Goal: Task Accomplishment & Management: Use online tool/utility

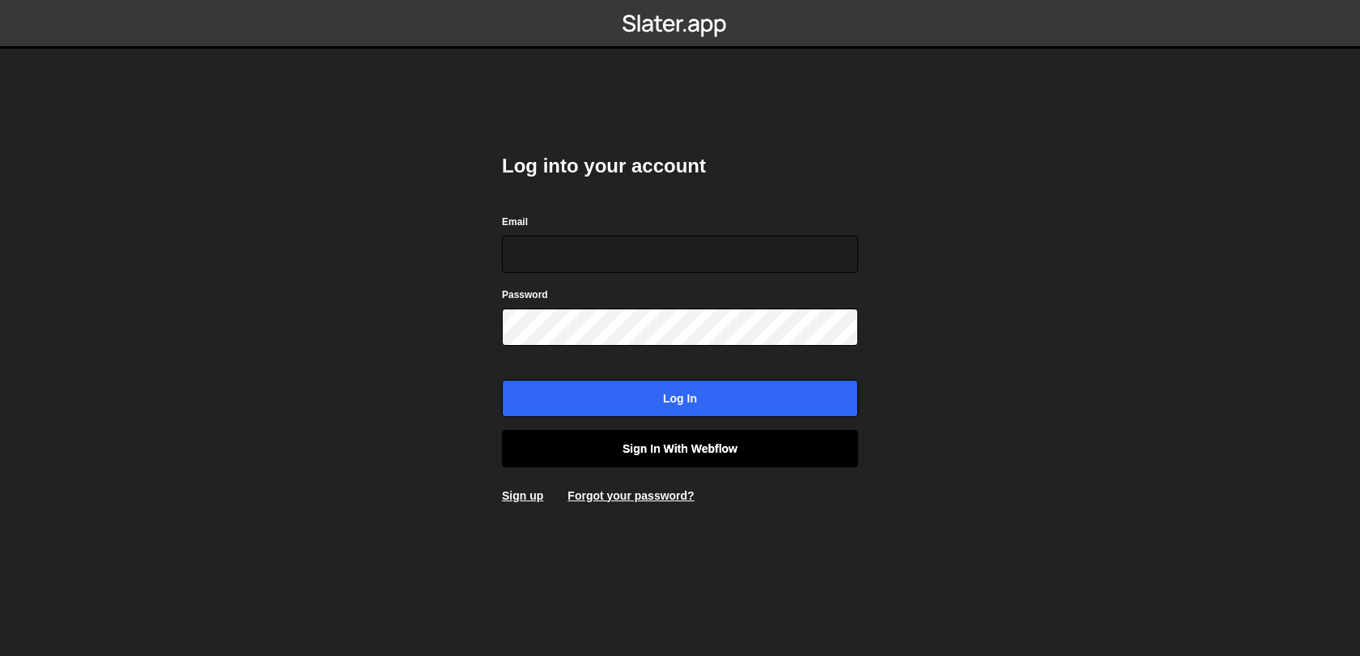
type input "[EMAIL_ADDRESS][DOMAIN_NAME]"
click at [635, 439] on link "Sign in with Webflow" at bounding box center [680, 448] width 356 height 37
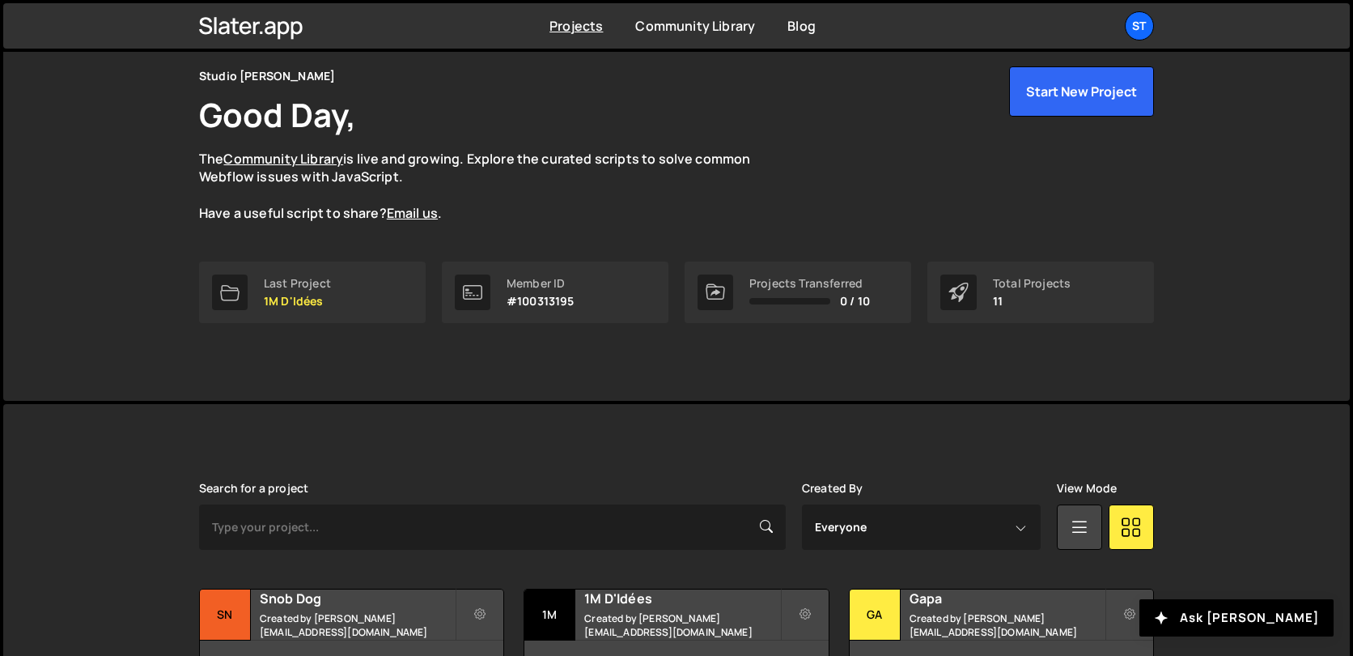
scroll to position [104, 0]
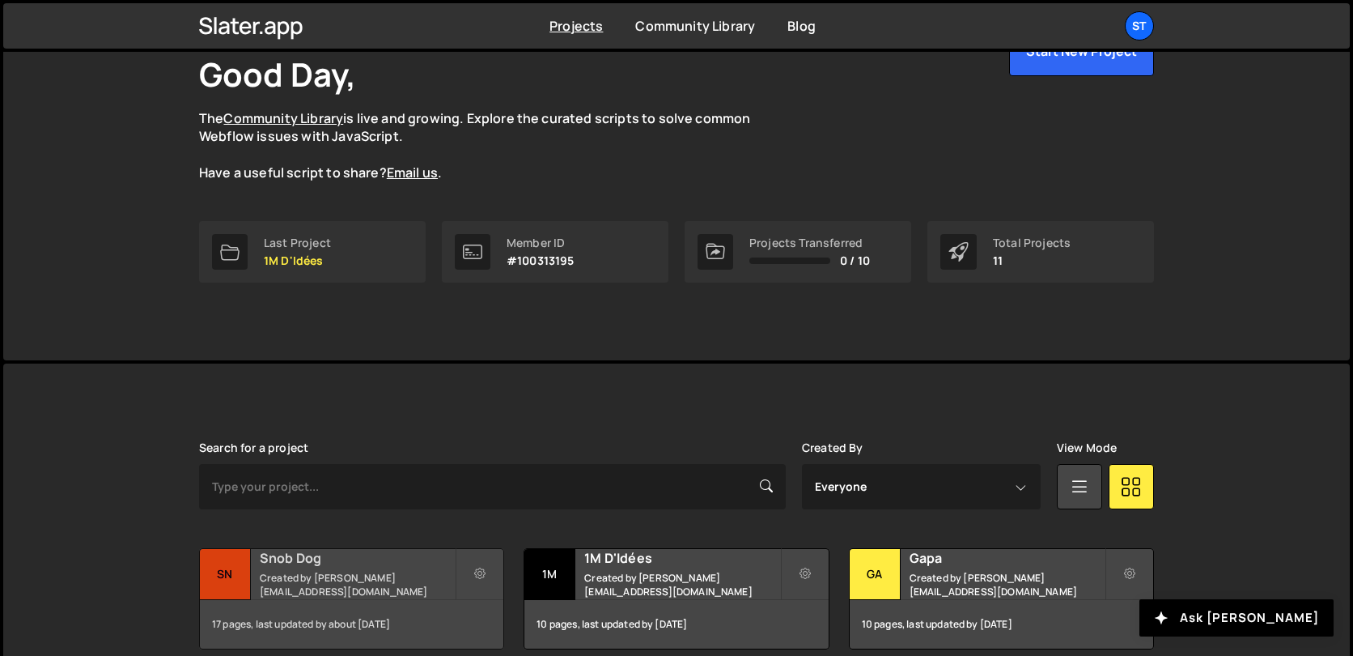
click at [287, 576] on div "Snob Dog Created by lucas@studioelias.fr" at bounding box center [352, 574] width 304 height 50
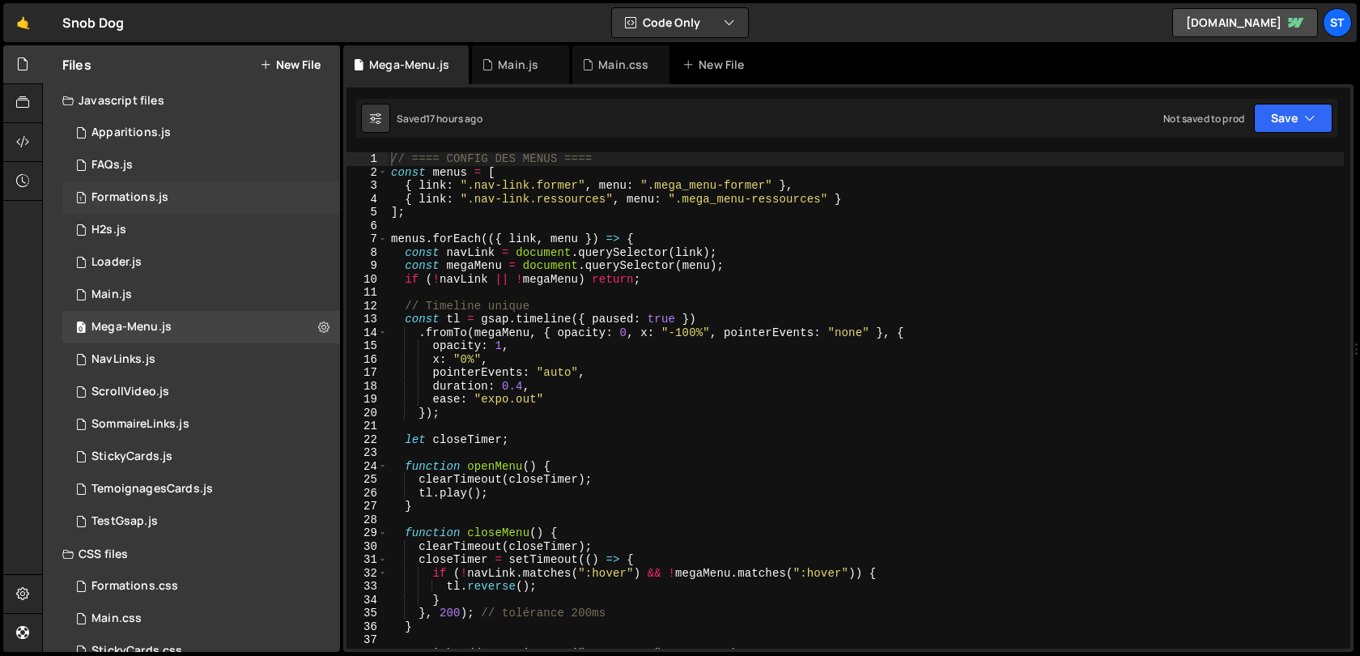
click at [146, 205] on div "1 Formations.js 0" at bounding box center [201, 197] width 278 height 32
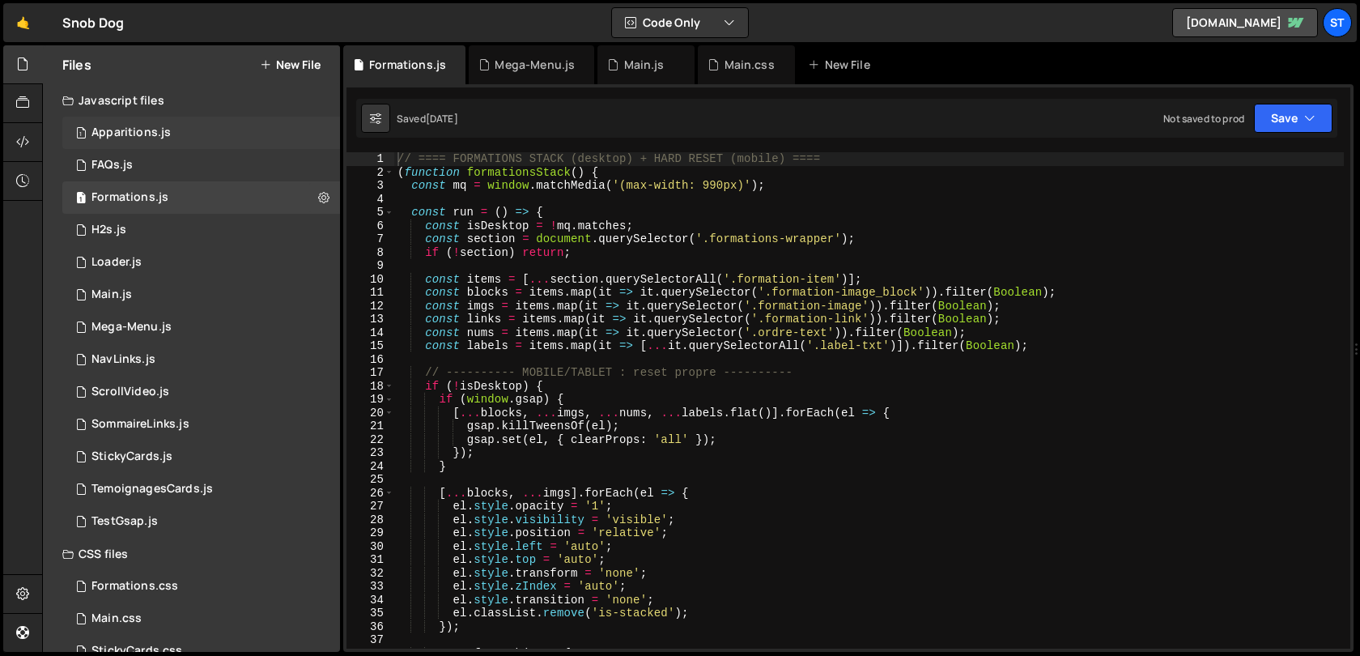
click at [194, 137] on div "1 Apparitions.js 0" at bounding box center [201, 133] width 278 height 32
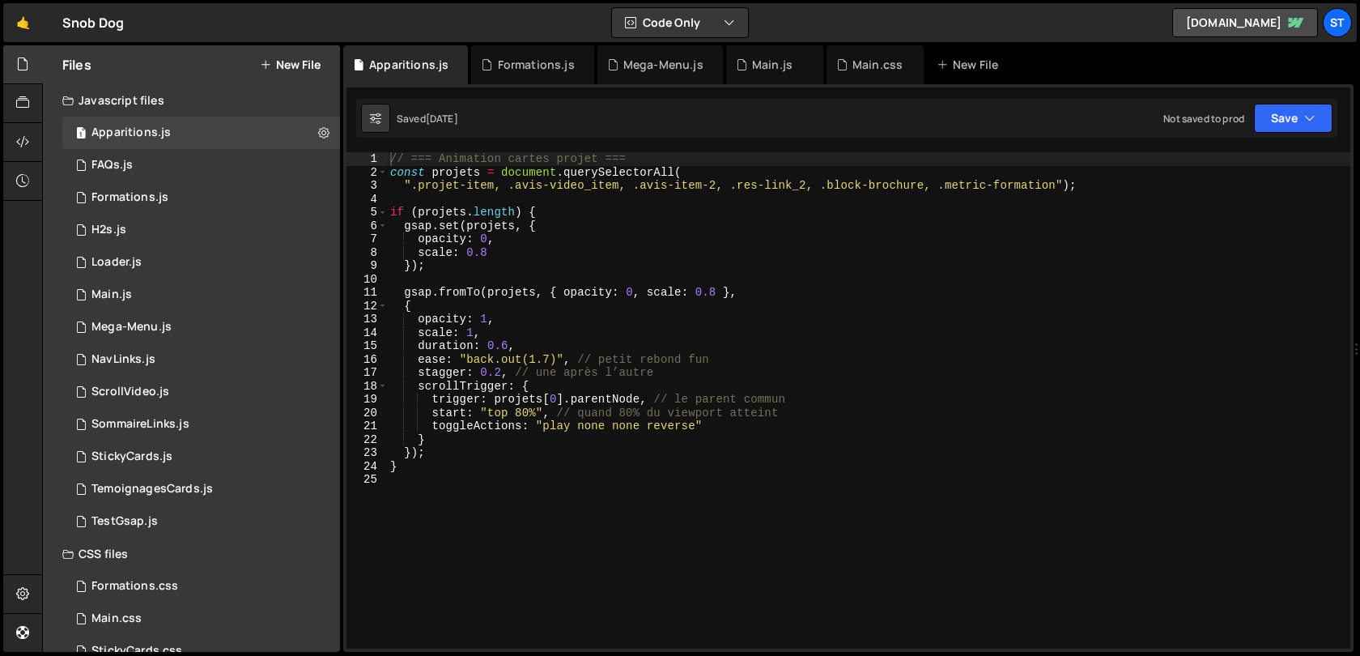
click at [1025, 192] on div "// === Animation cartes projet === const projets = document . querySelectorAll …" at bounding box center [868, 413] width 963 height 523
type textarea "".projet-item, .avis-video_item, .avis-item-2, .res-link_2, .block-brochure");"
click at [108, 189] on div "1 Formations.js 0" at bounding box center [201, 197] width 278 height 32
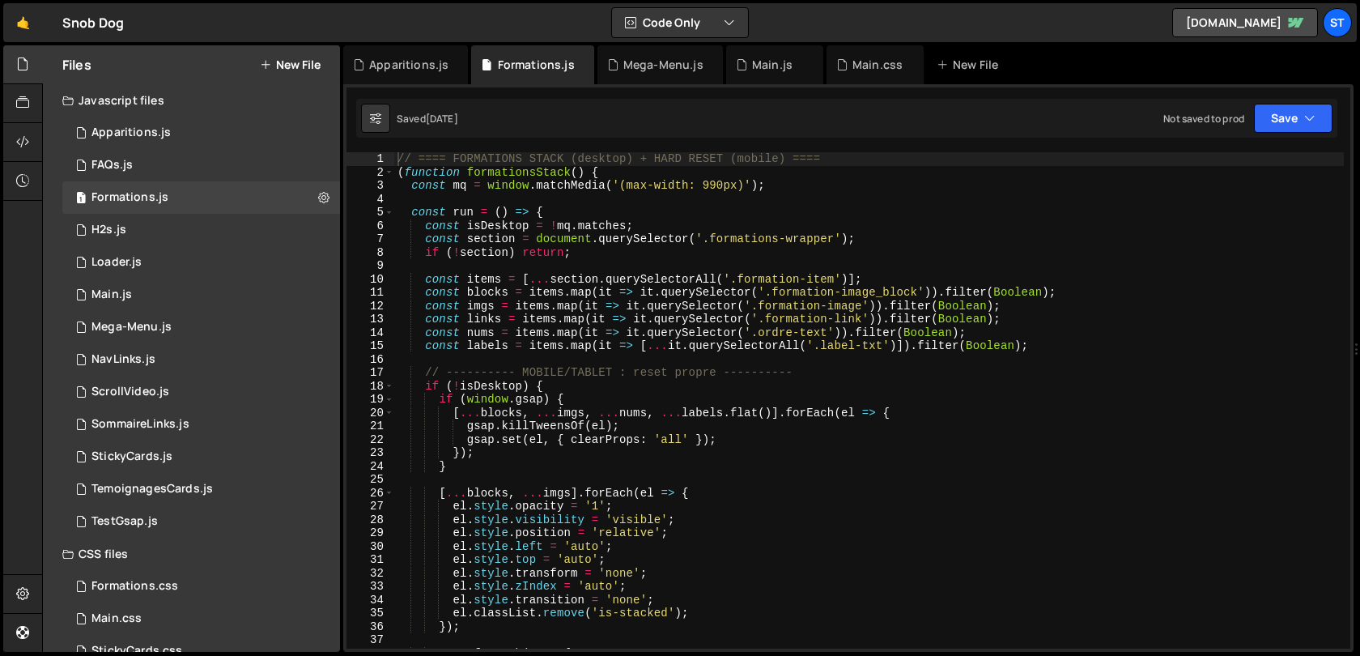
click at [681, 331] on div "// ==== FORMATIONS STACK (desktop) + HARD RESET (mobile) ==== ( function format…" at bounding box center [868, 413] width 949 height 523
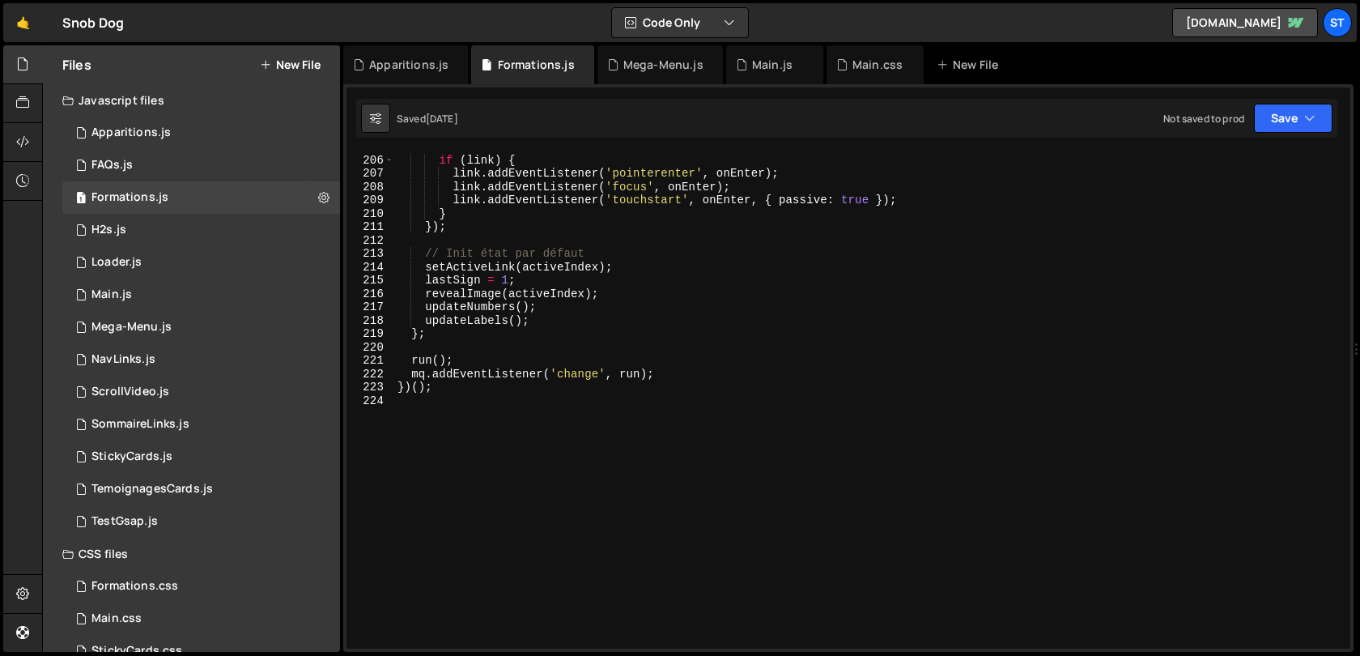
scroll to position [2737, 0]
click at [681, 331] on div "} ; if ( link ) { link . addEventListener ( 'pointerenter' , onEnter ) ; link .…" at bounding box center [868, 401] width 949 height 523
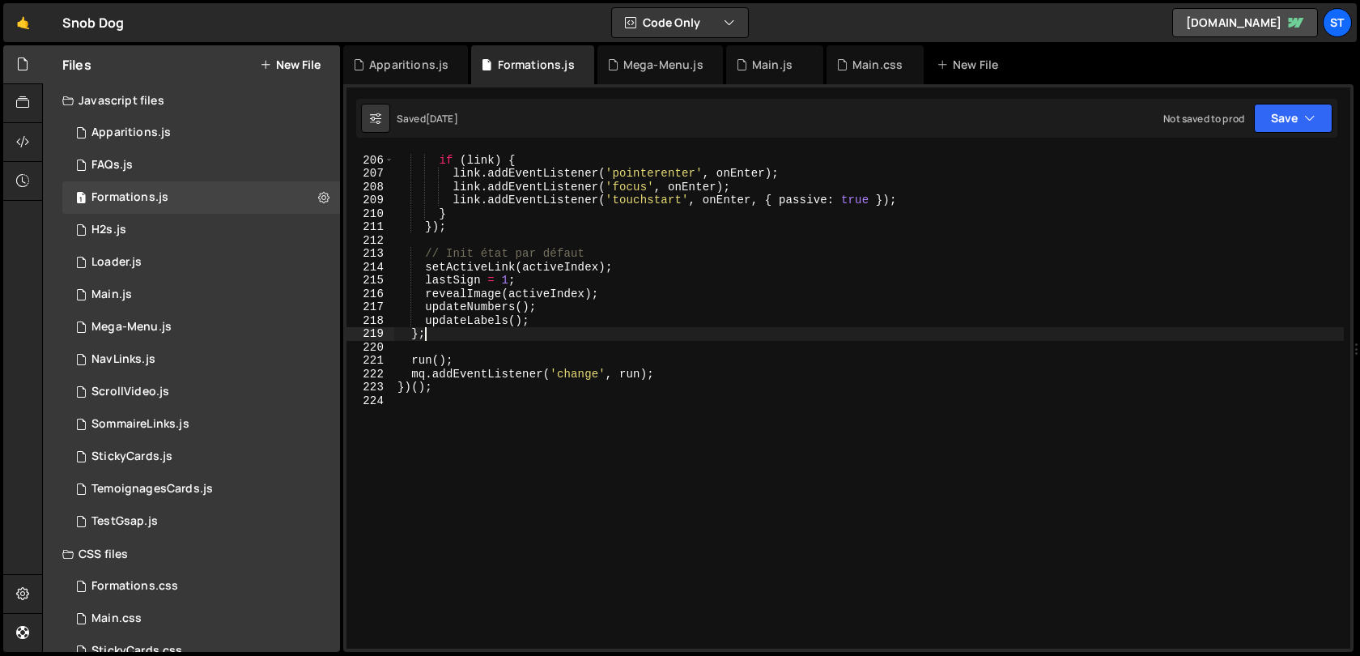
type textarea "})();"
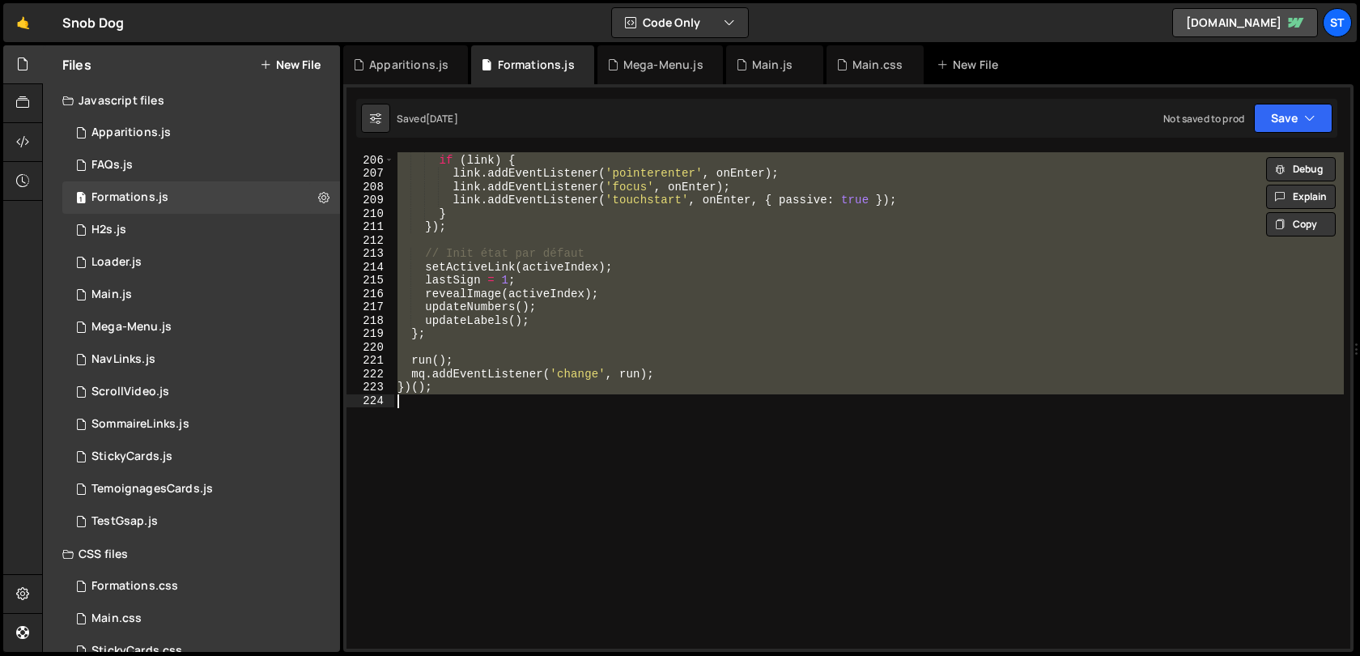
click at [508, 415] on div "} ; if ( link ) { link . addEventListener ( 'pointerenter' , onEnter ) ; link .…" at bounding box center [868, 400] width 949 height 496
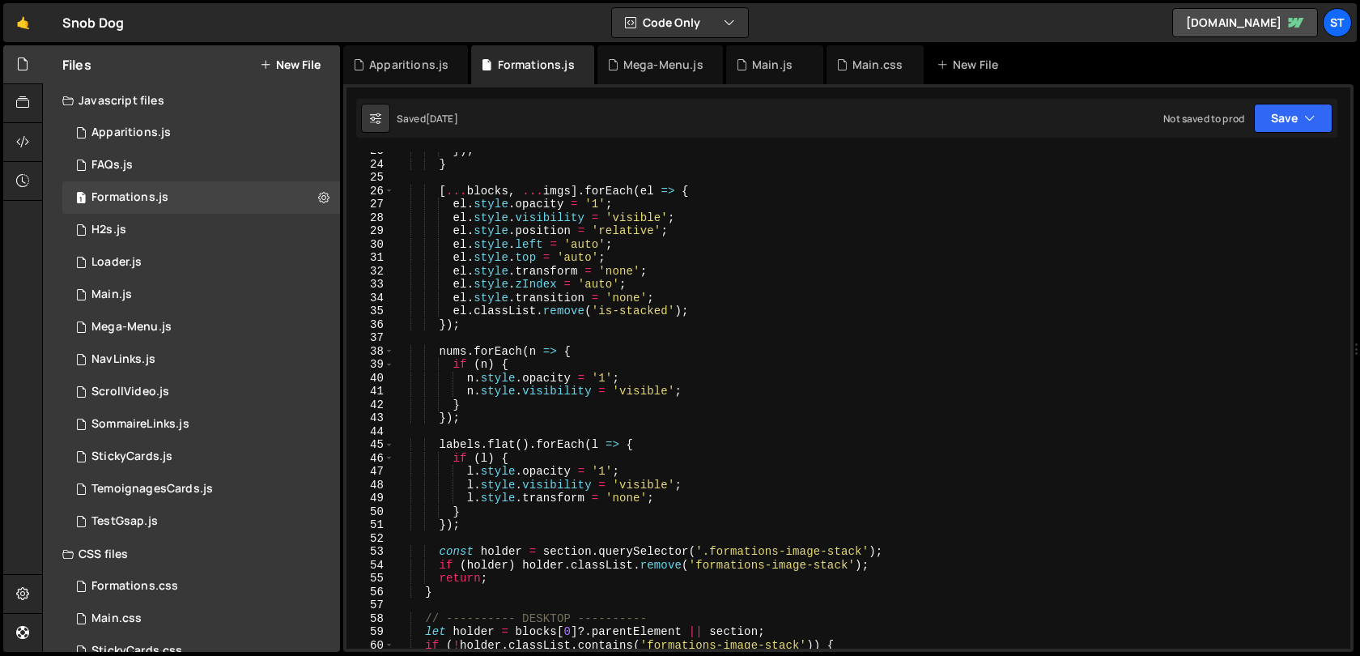
scroll to position [0, 0]
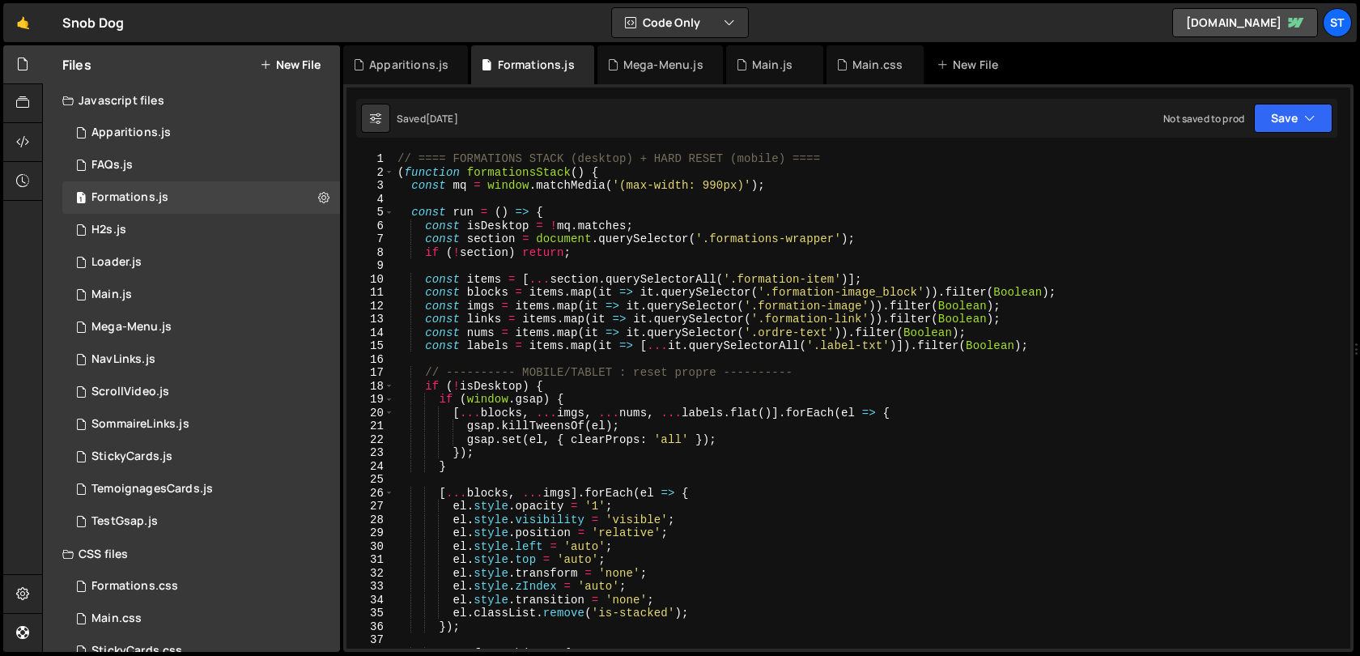
click at [616, 269] on div "// ==== FORMATIONS STACK (desktop) + HARD RESET (mobile) ==== ( function format…" at bounding box center [868, 413] width 949 height 523
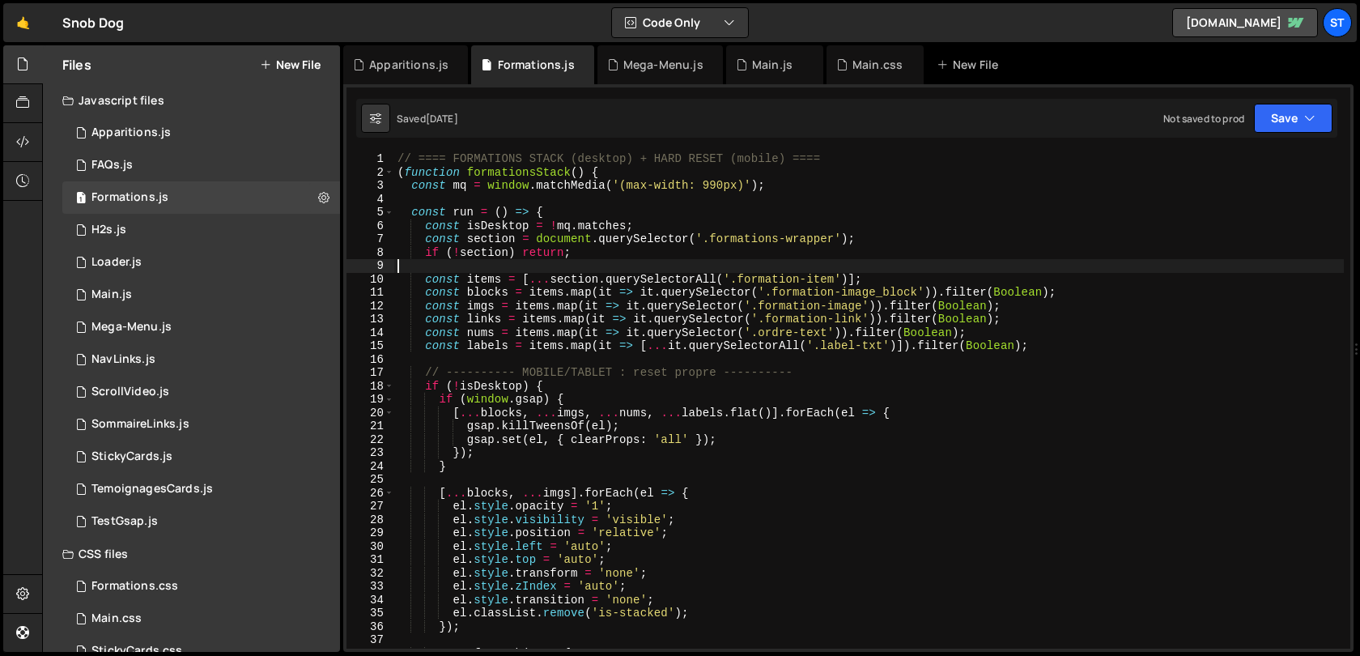
type textarea "})();"
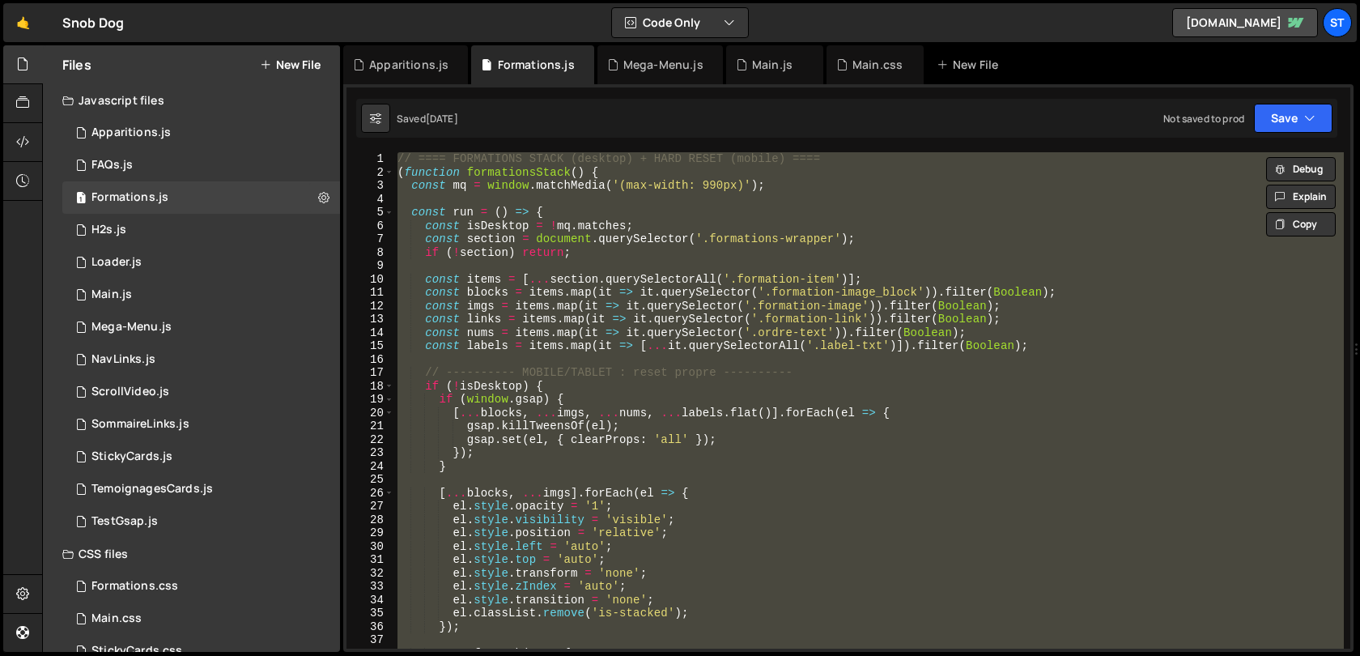
paste textarea
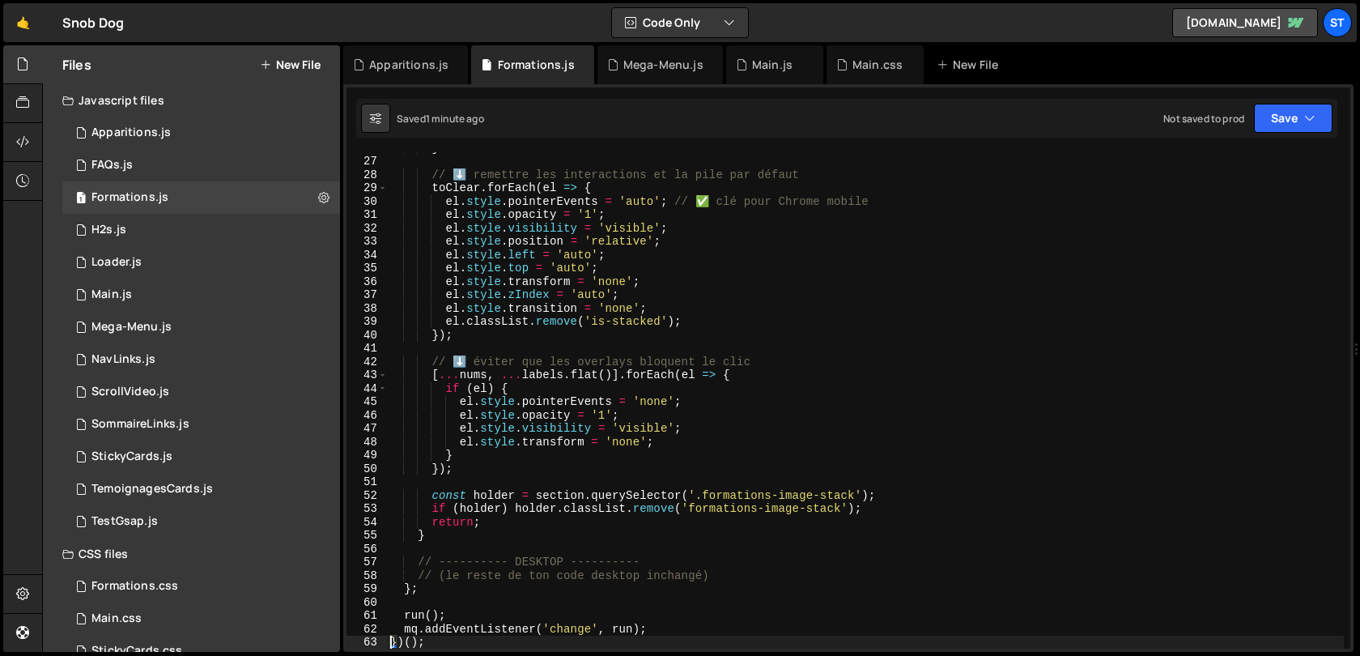
click at [568, 253] on div "} // ⬇️ remettre les interactions et la pile par défaut toClear . forEach ( el …" at bounding box center [865, 402] width 957 height 523
type textarea "})();"
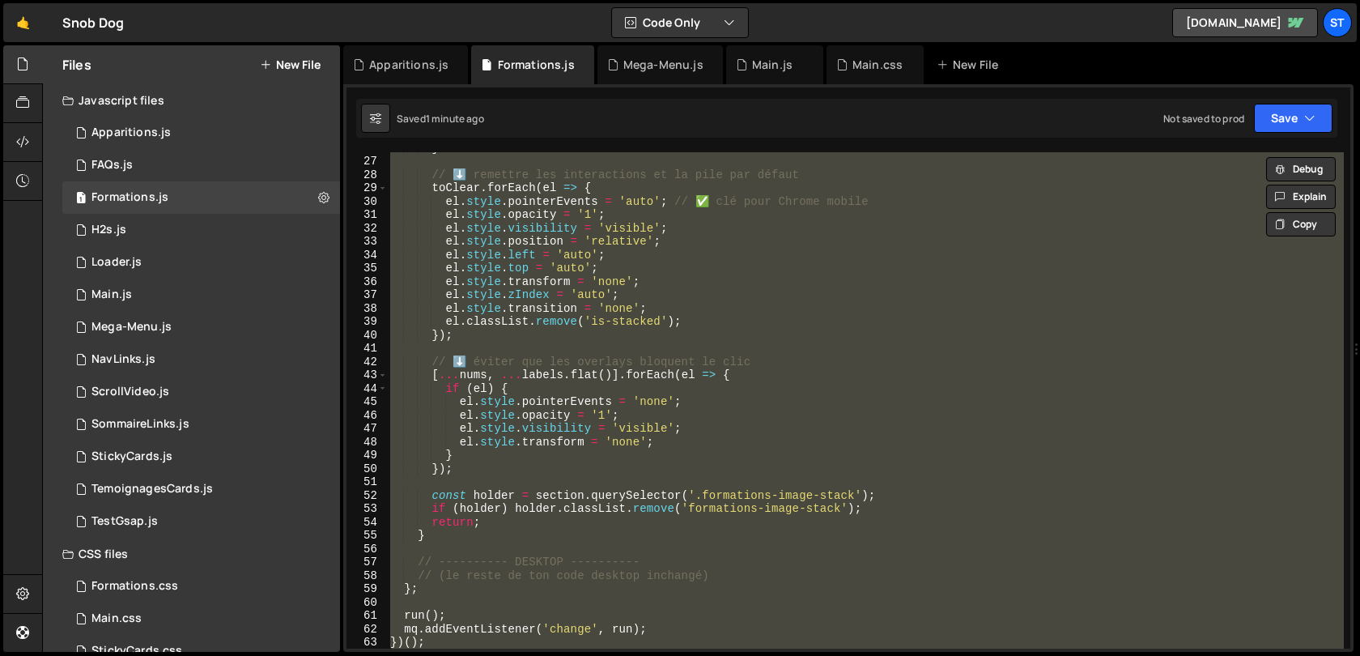
paste textarea
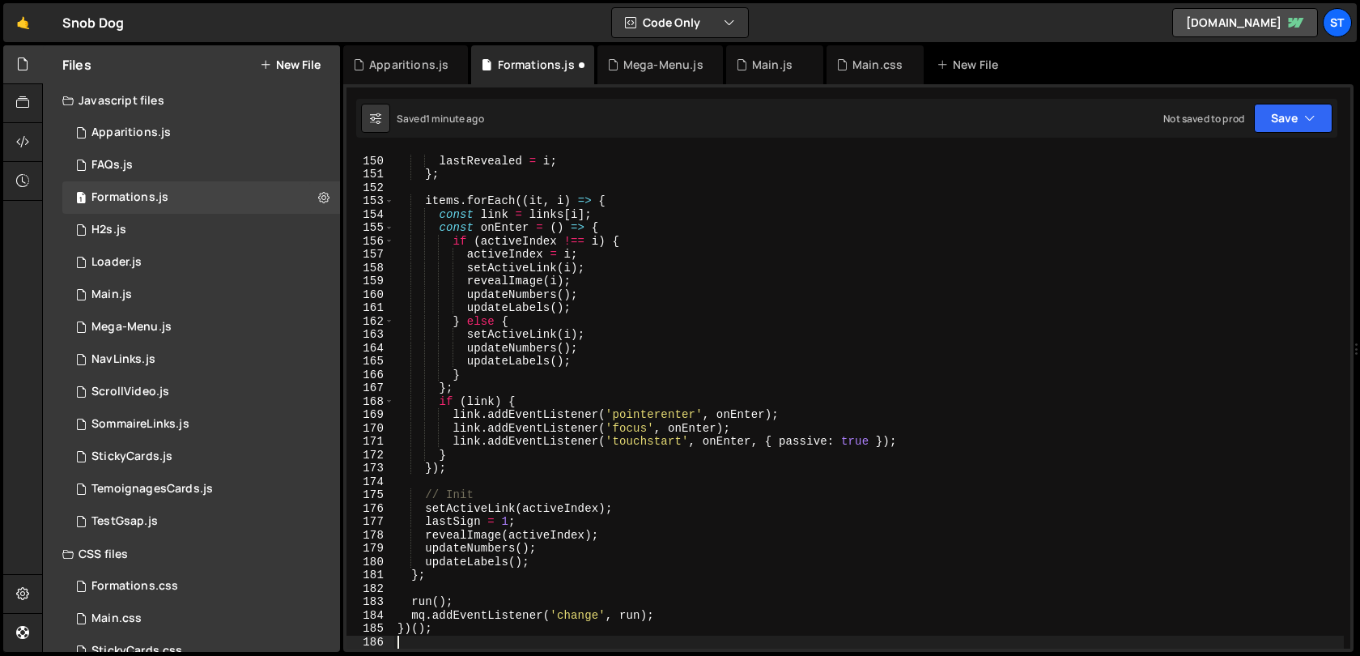
scroll to position [1988, 0]
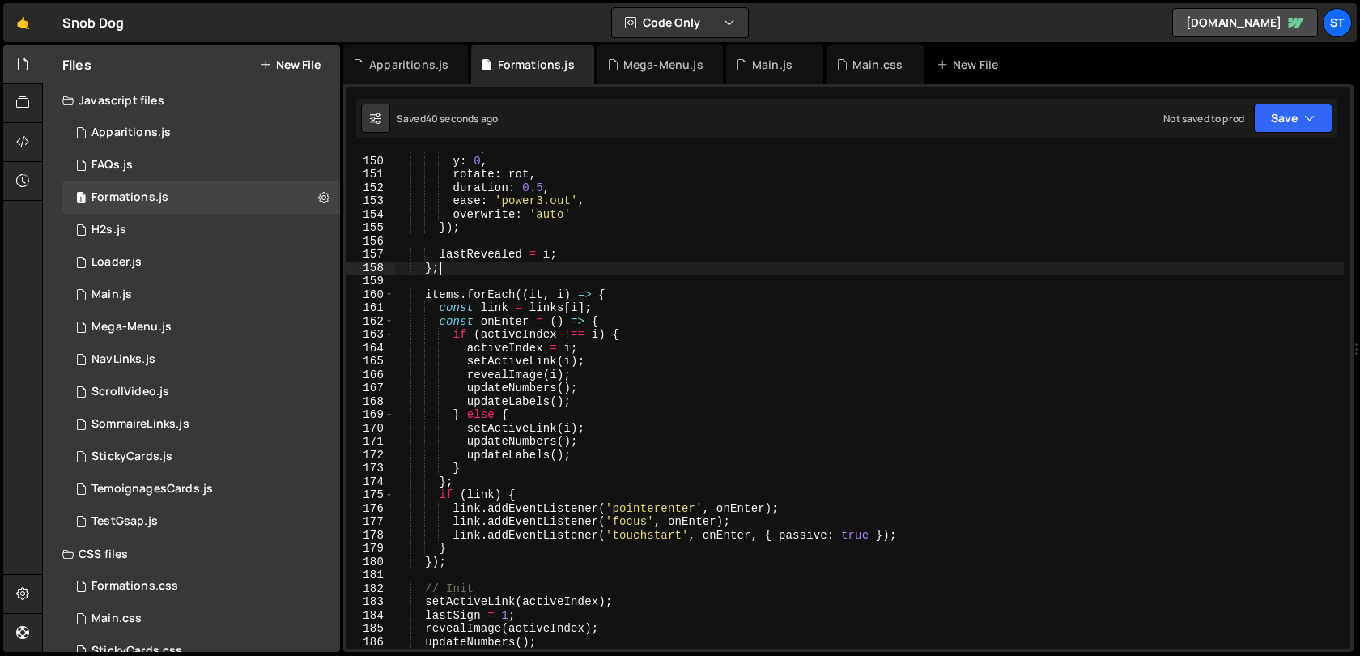
click at [657, 270] on div "x : 0 , y : 0 , rotate : rot , duration : 0.5 , ease : 'power3.out' , overwrite…" at bounding box center [868, 402] width 949 height 523
type textarea "};"
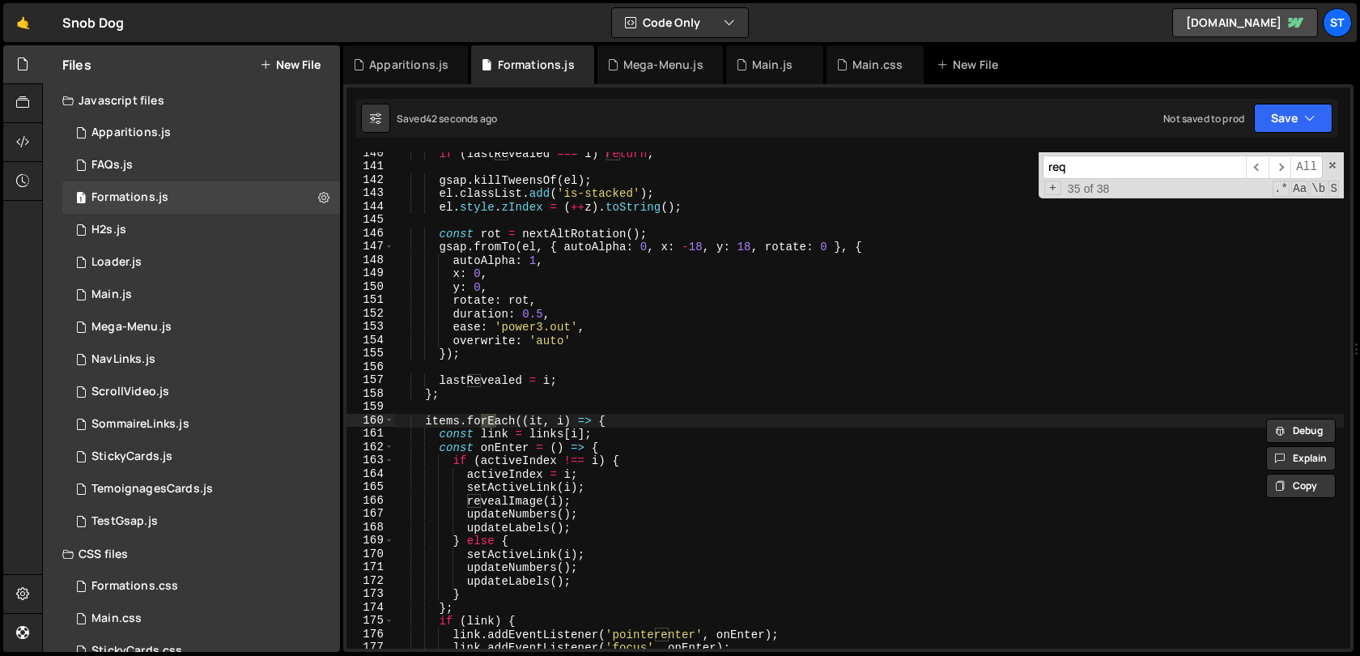
scroll to position [831, 0]
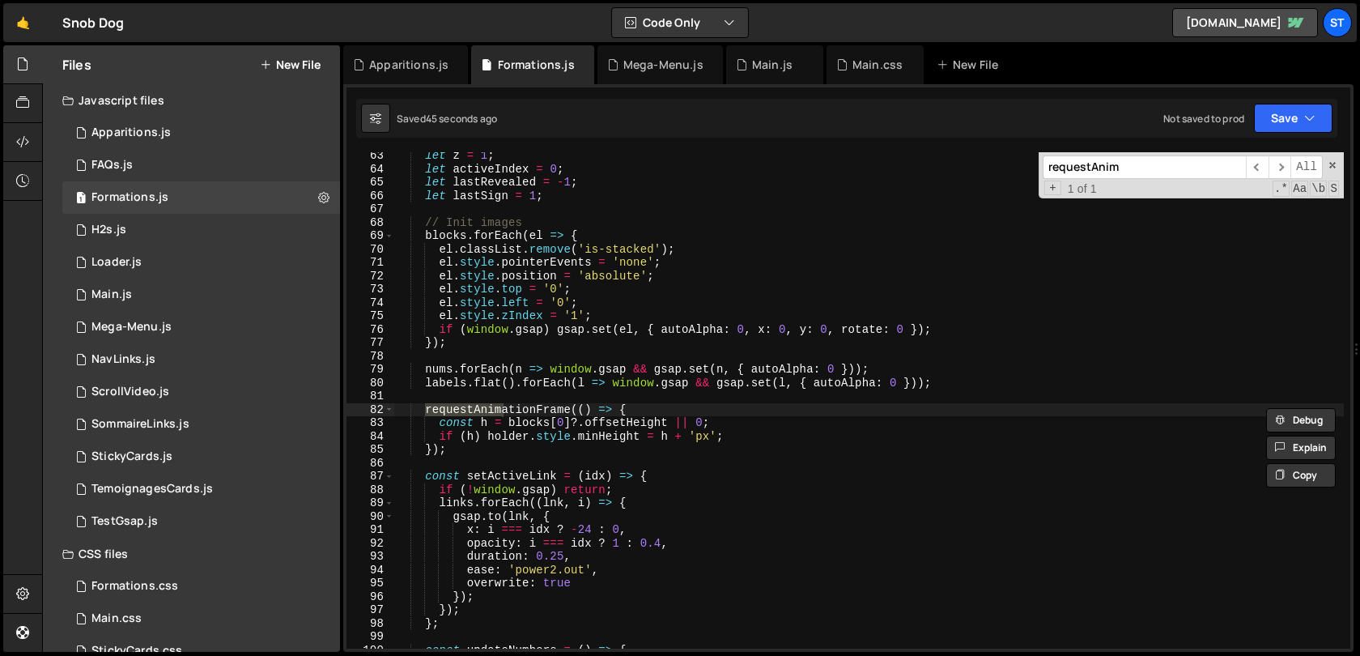
type input "requestAnim"
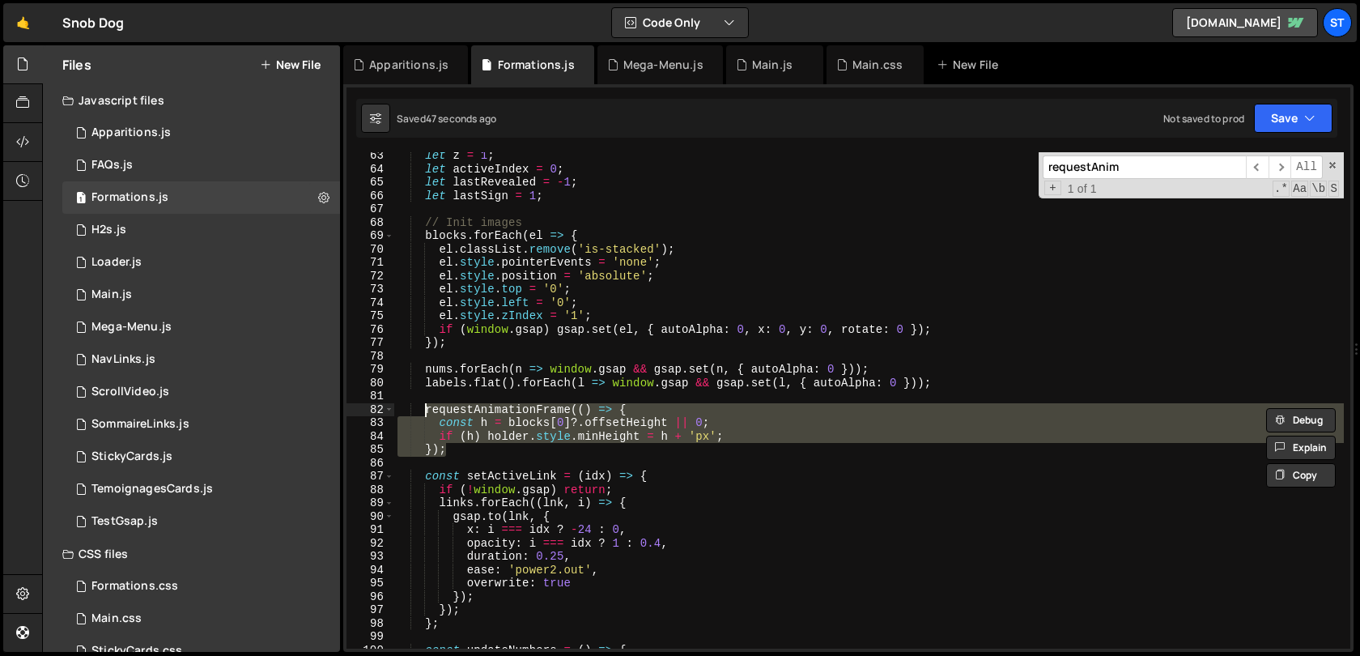
drag, startPoint x: 452, startPoint y: 450, endPoint x: 427, endPoint y: 413, distance: 44.9
click at [427, 413] on div "let z = 1 ; let activeIndex = 0 ; let lastRevealed = - 1 ; let lastSign = 1 ; /…" at bounding box center [868, 410] width 949 height 523
paste textarea "})"
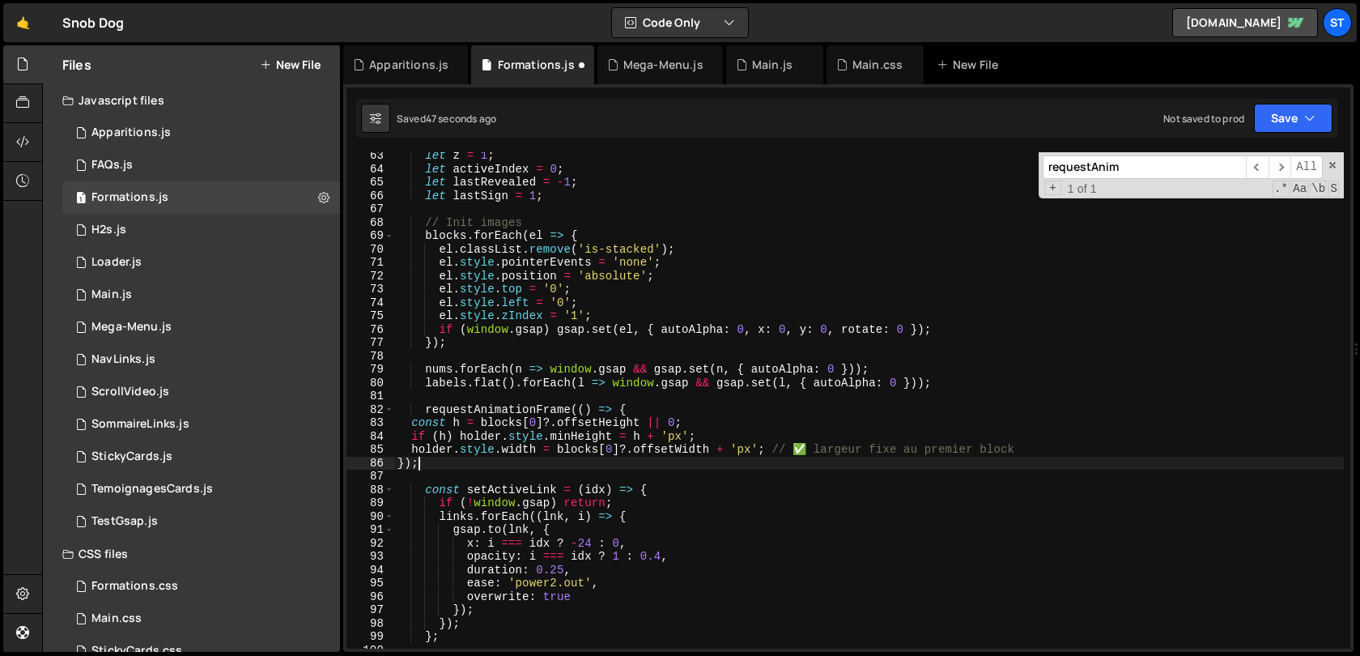
type textarea "});"
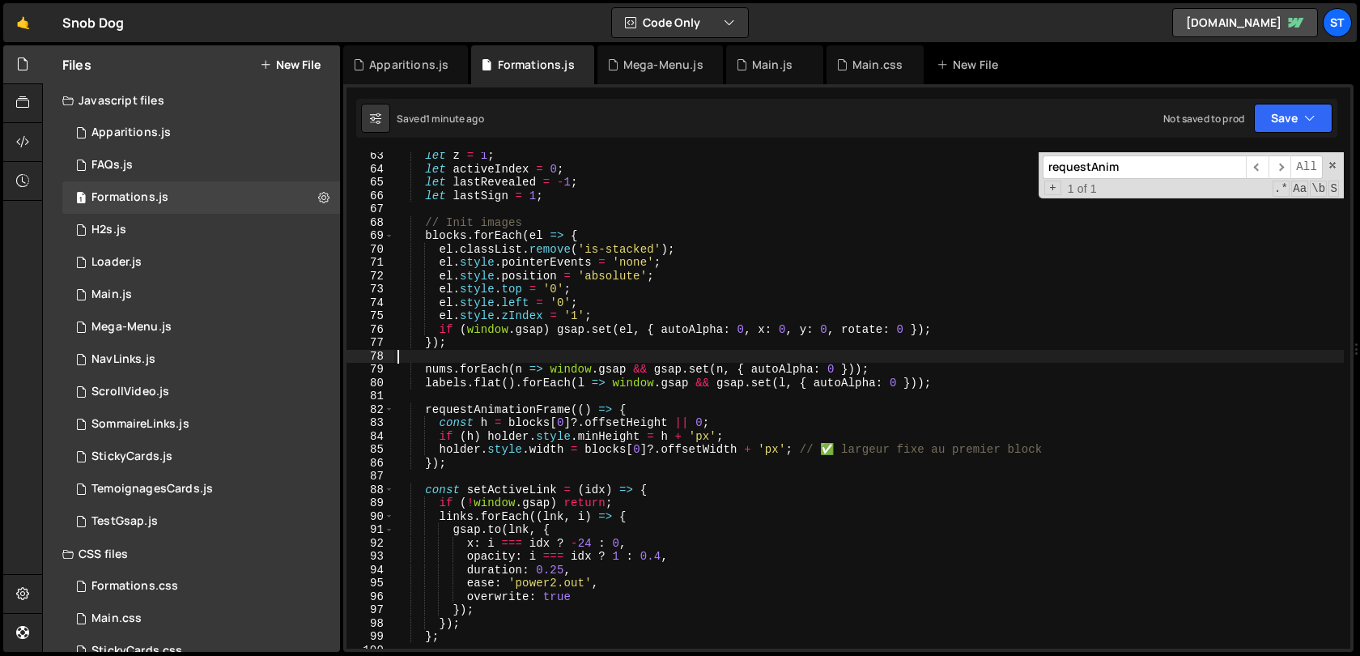
click at [577, 360] on div "let z = 1 ; let activeIndex = 0 ; let lastRevealed = - 1 ; let lastSign = 1 ; /…" at bounding box center [868, 410] width 949 height 523
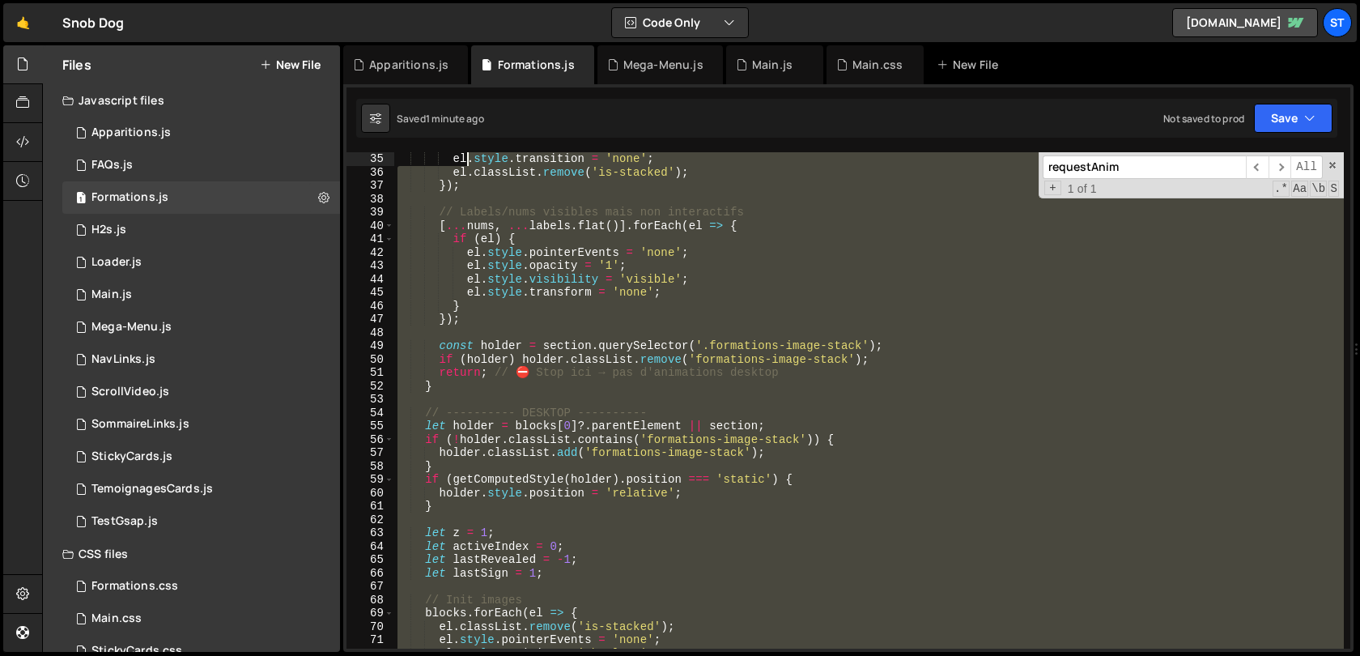
scroll to position [454, 0]
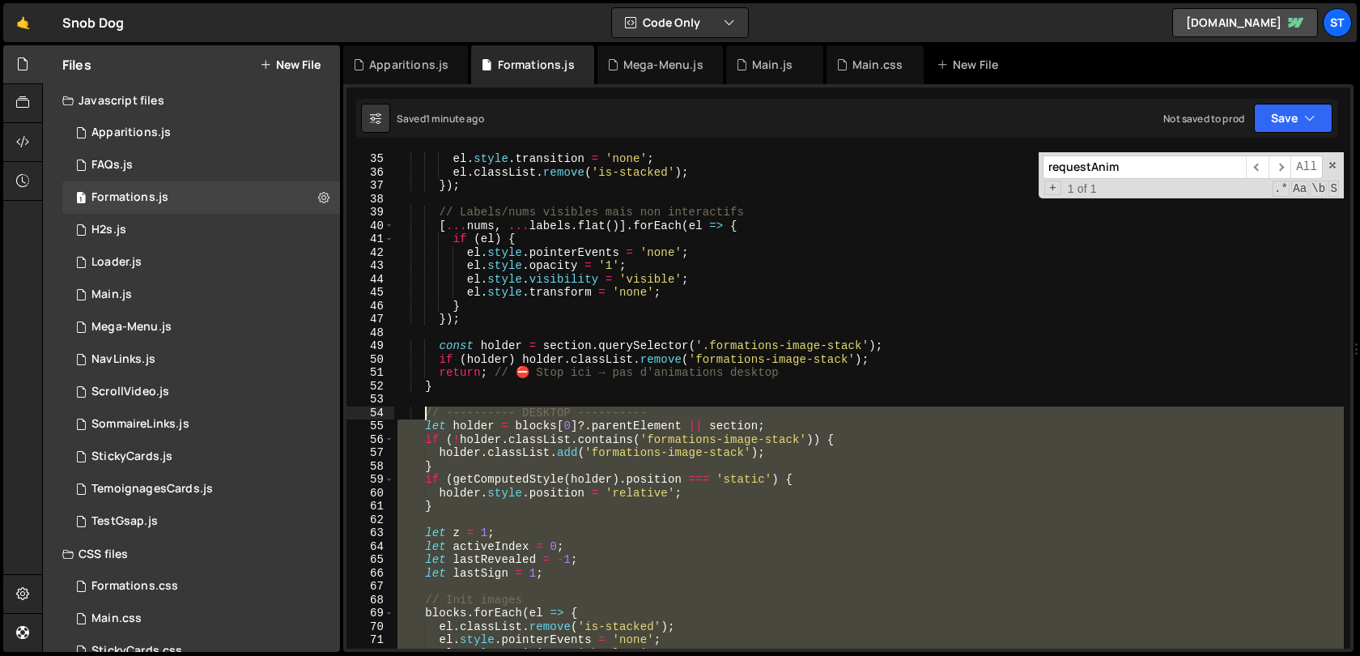
drag, startPoint x: 958, startPoint y: 414, endPoint x: 425, endPoint y: 407, distance: 532.7
click at [425, 407] on div "el . style . transition = 'none' ; el . classList . remove ( 'is-stacked' ) ; }…" at bounding box center [868, 413] width 949 height 523
type textarea "// ---------- DESKTOP ---------- let holder = blocks[0]?.parentElement || secti…"
paste textarea
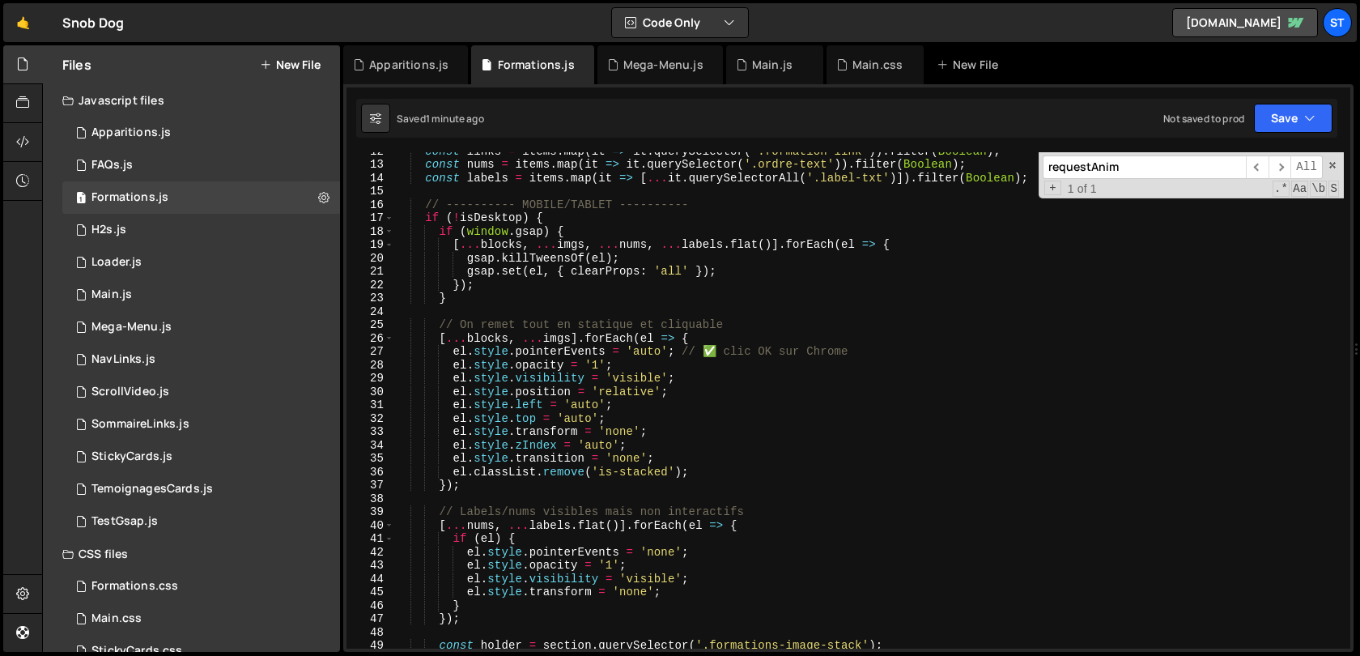
scroll to position [0, 0]
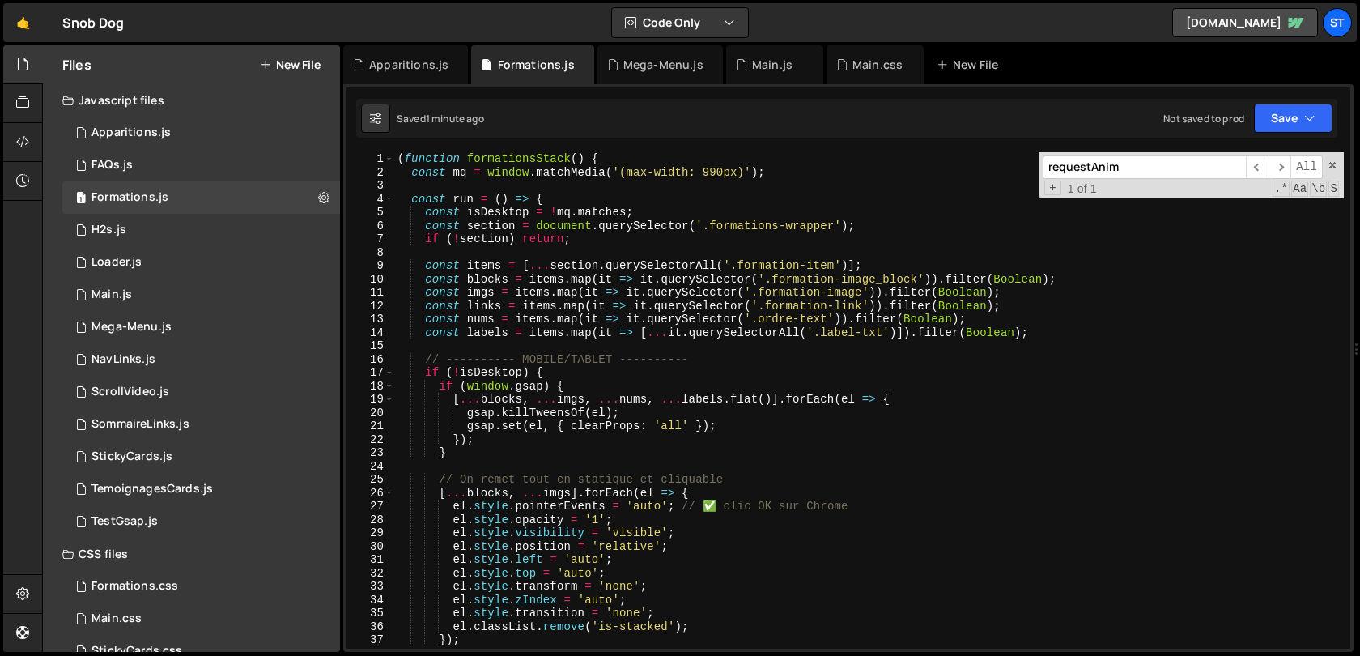
click at [669, 245] on div "( function formationsStack ( ) { const mq = window . matchMedia ( '(max-width: …" at bounding box center [868, 413] width 949 height 523
type textarea "})();"
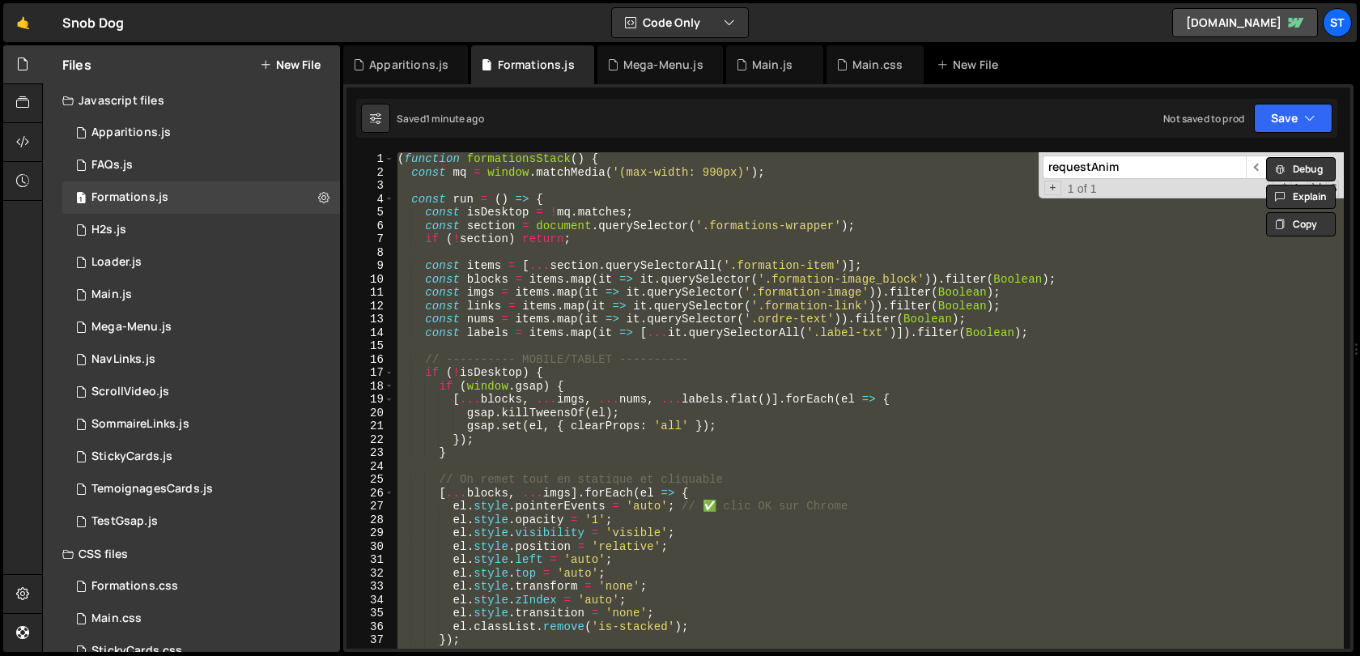
paste textarea
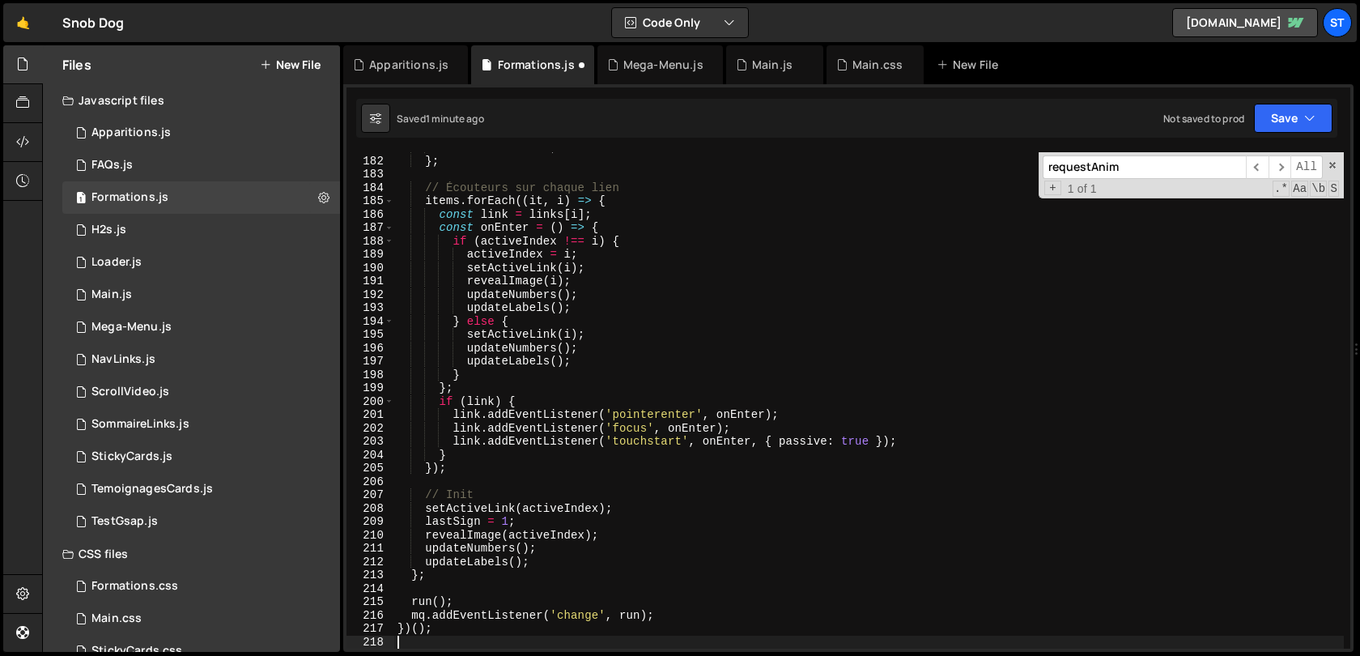
scroll to position [2415, 0]
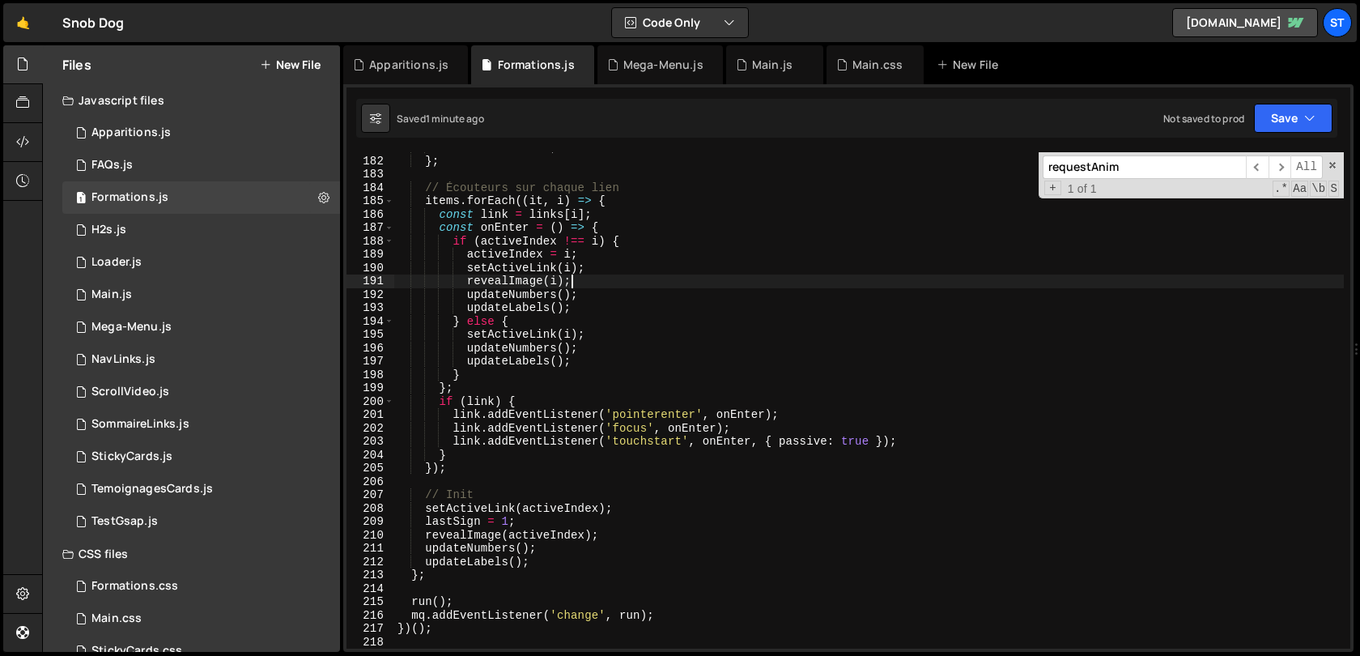
click at [637, 278] on div "lastRevealed = i ; } ; // Écouteurs sur chaque lien items . forEach (( it , i )…" at bounding box center [868, 402] width 949 height 523
type textarea "revealImage(i);"
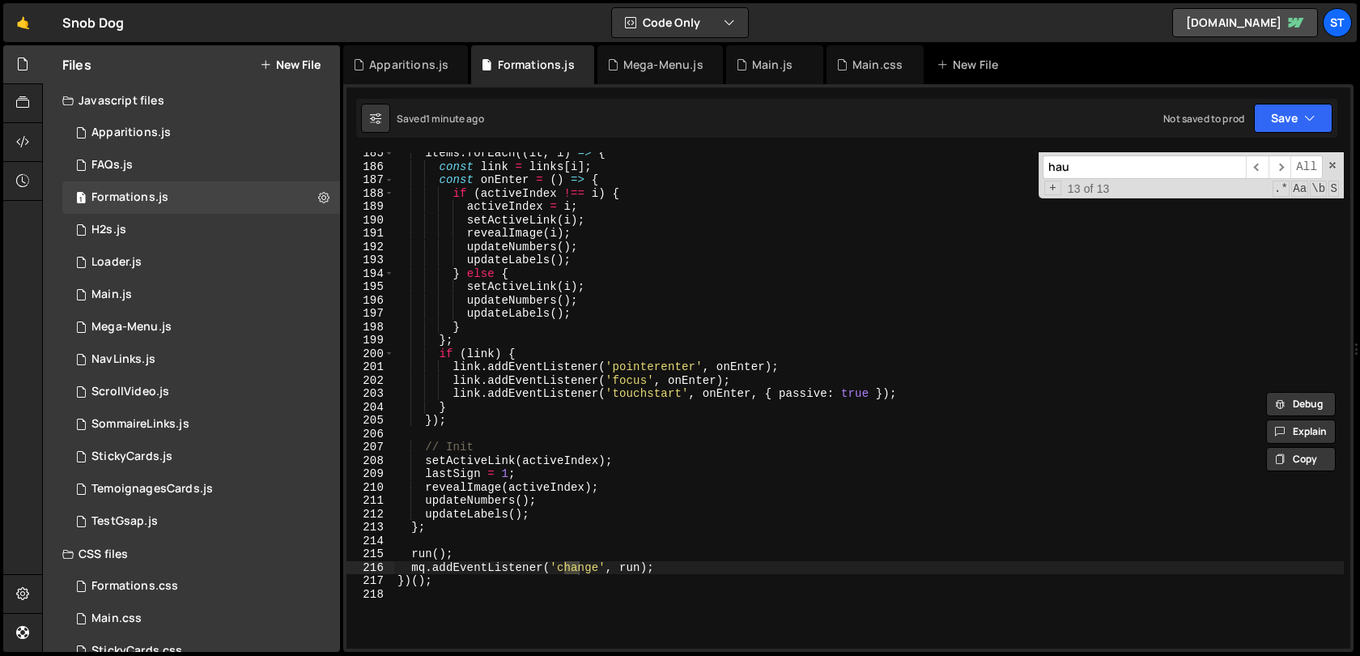
scroll to position [673, 0]
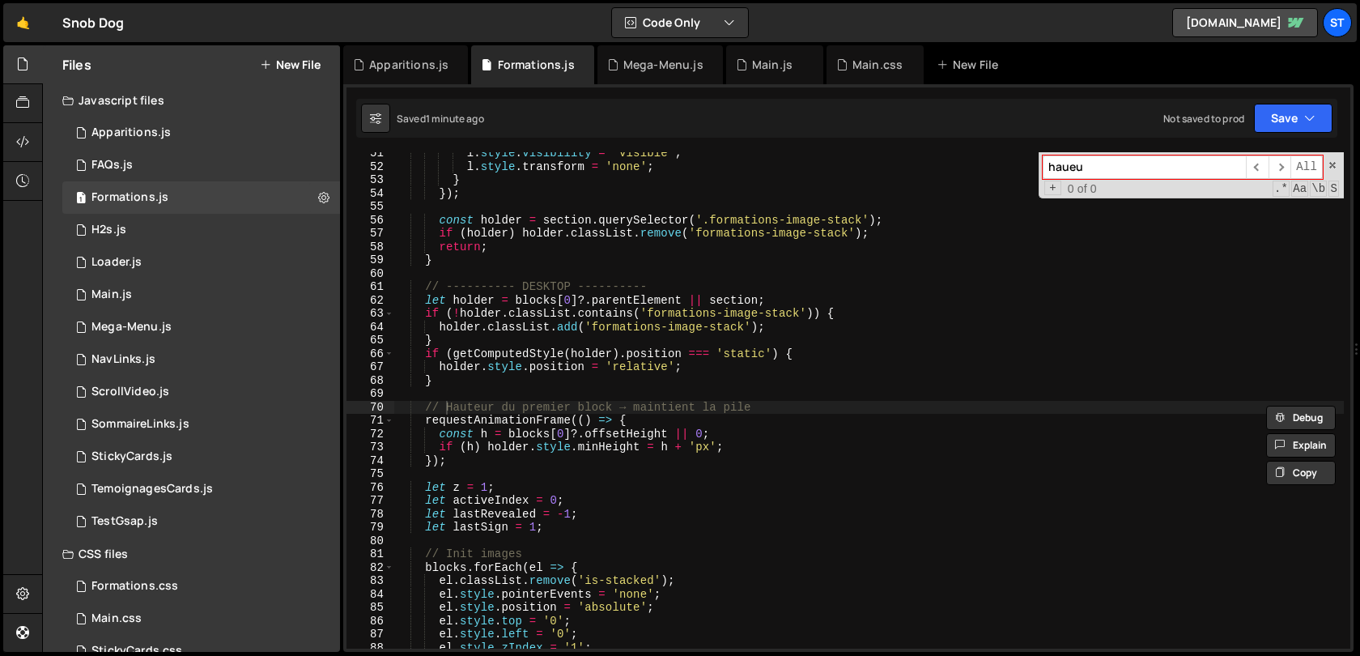
type input "haueu"
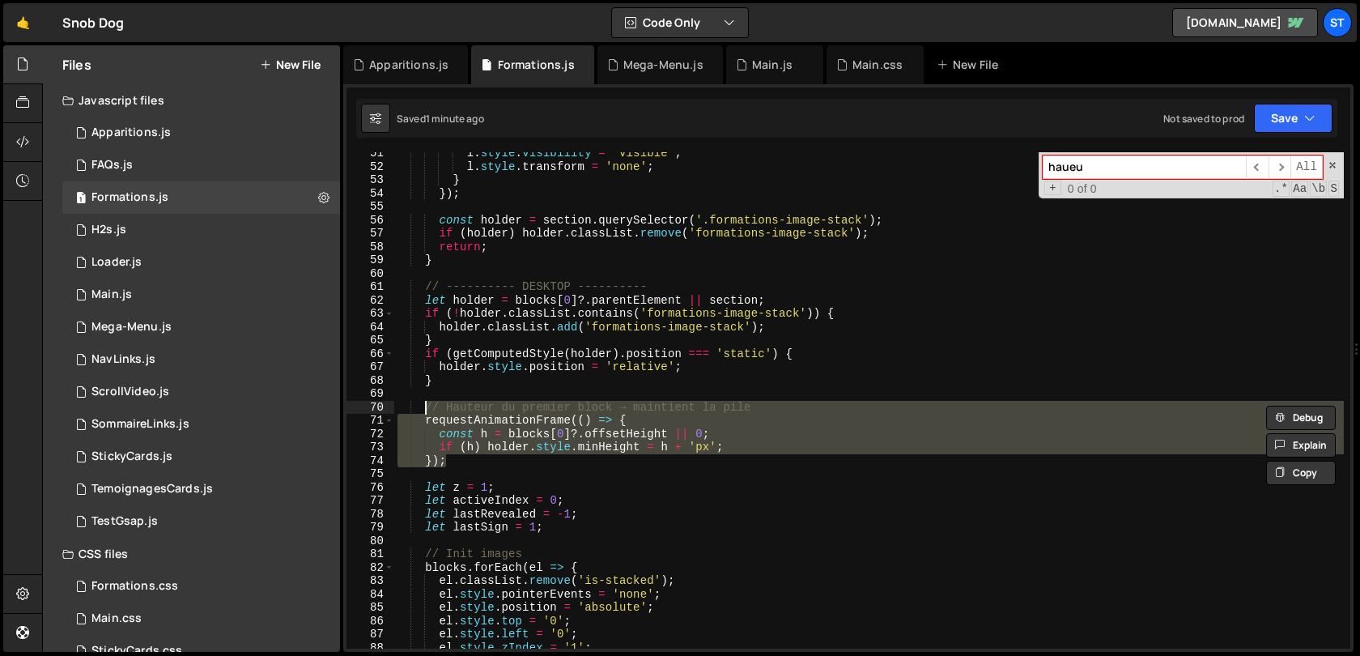
drag, startPoint x: 491, startPoint y: 461, endPoint x: 424, endPoint y: 410, distance: 83.9
click at [424, 410] on div "l . style . visibility = 'visible' ; l . style . transform = 'none' ; } }) ; co…" at bounding box center [868, 408] width 949 height 523
type textarea "// Hauteur du premier block → maintient la pile requestAnimationFrame(() => {"
paste textarea
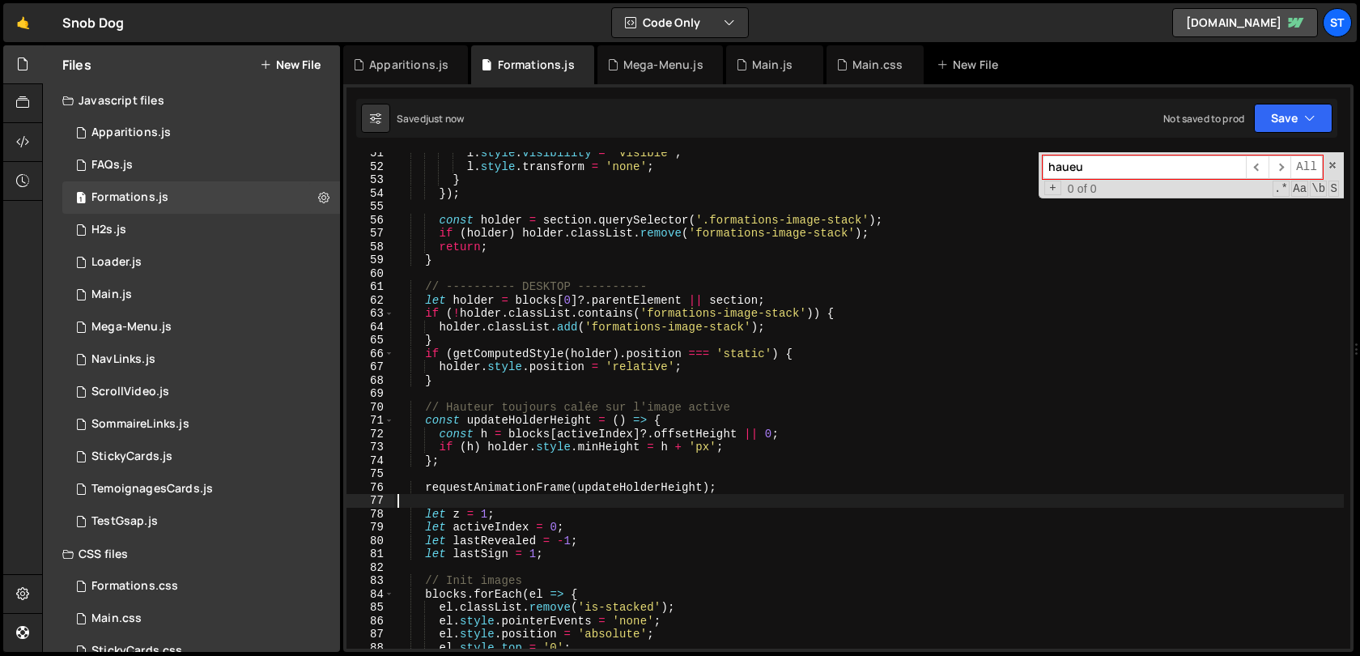
click at [868, 240] on div "l . style . visibility = 'visible' ; l . style . transform = 'none' ; } }) ; co…" at bounding box center [868, 408] width 949 height 523
type textarea "if (holder) holder.classList.remove('formations-image-stack');"
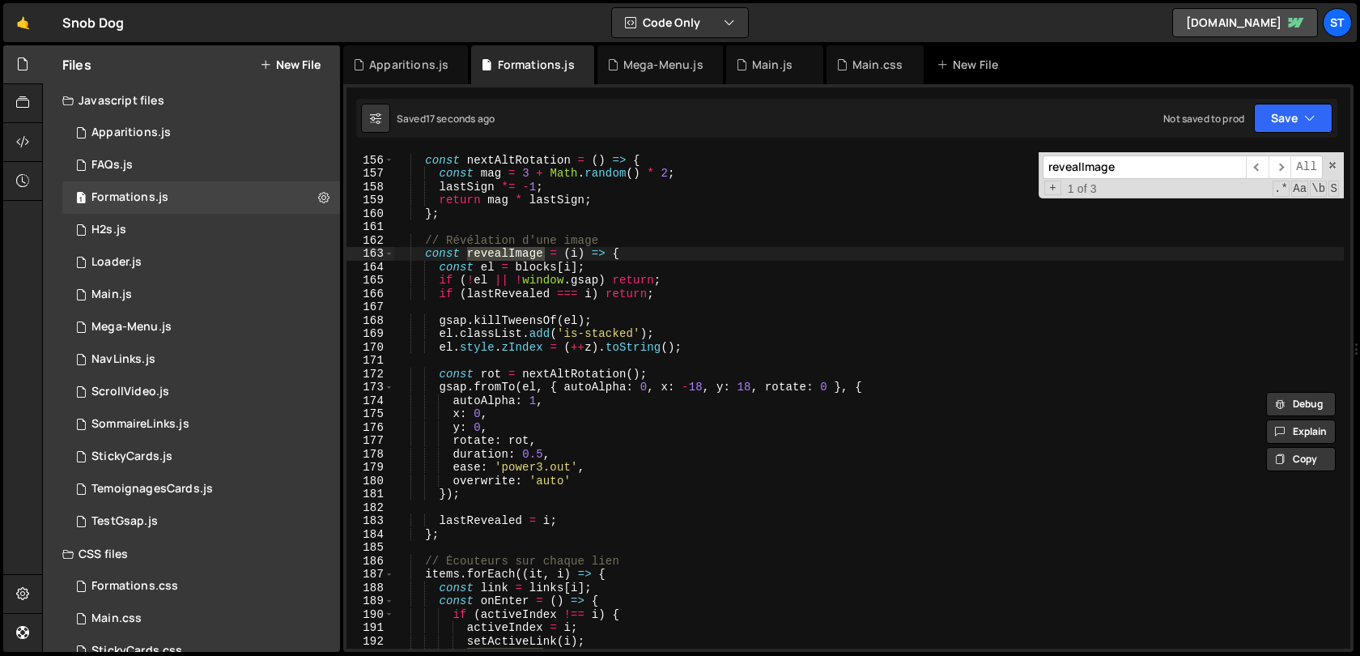
scroll to position [2069, 0]
type input "revealImage"
click at [538, 520] on div "// Rotation aléatoire const nextAltRotation = ( ) => { const mag = 3 + Math . r…" at bounding box center [868, 401] width 949 height 523
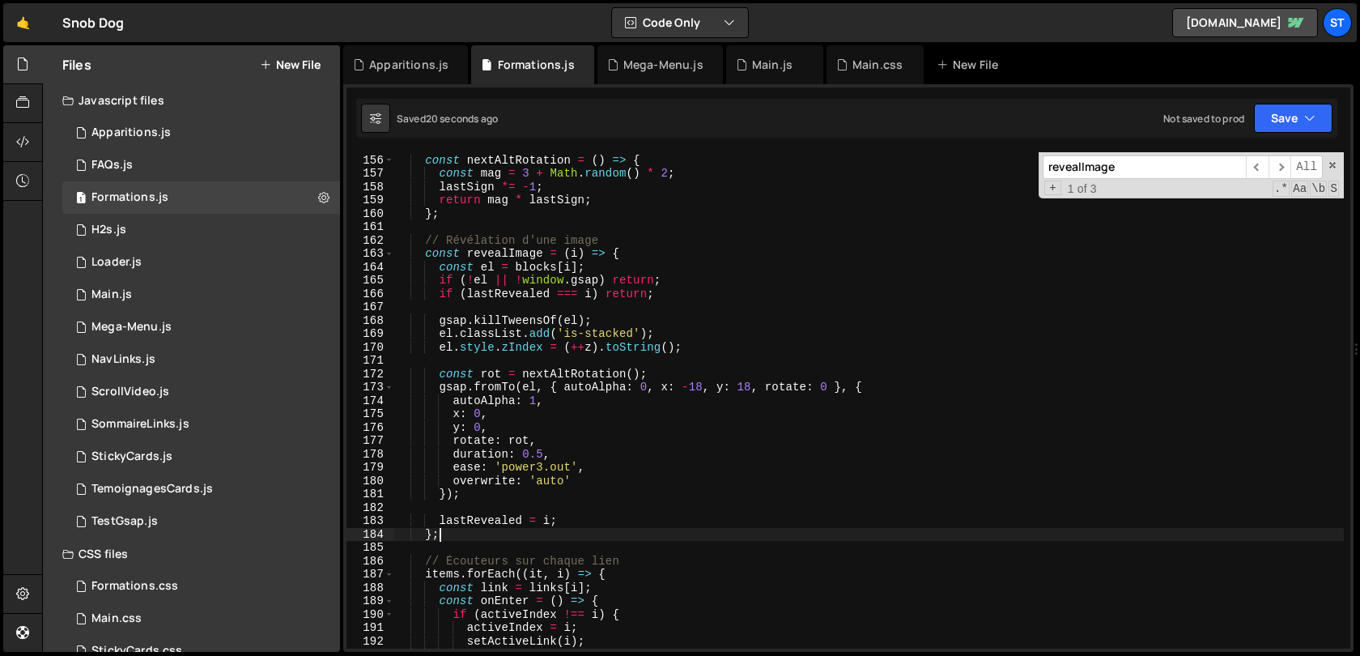
click at [467, 535] on div "// Rotation aléatoire const nextAltRotation = ( ) => { const mag = 3 + Math . r…" at bounding box center [868, 401] width 949 height 523
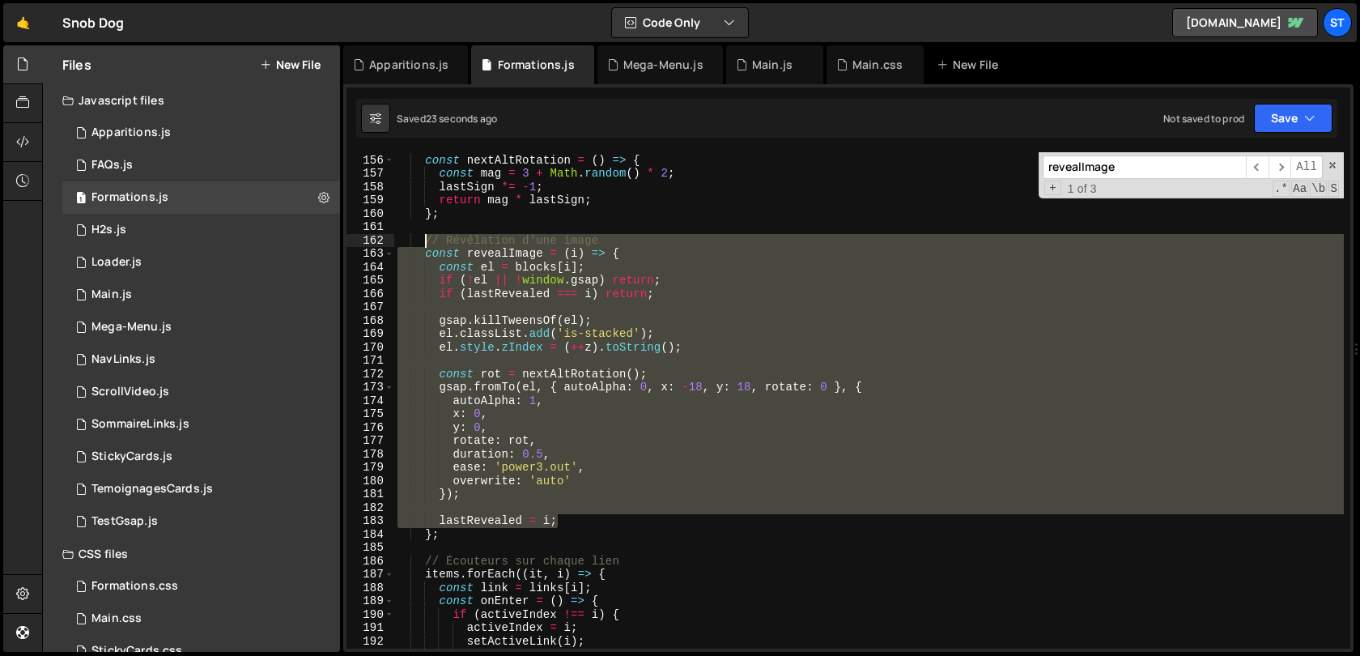
drag, startPoint x: 574, startPoint y: 518, endPoint x: 424, endPoint y: 244, distance: 311.9
click at [424, 244] on div "// Rotation aléatoire const nextAltRotation = ( ) => { const mag = 3 + Math . r…" at bounding box center [868, 401] width 949 height 523
type textarea "// Révélation d'une image const revealImage = (i) => {"
paste textarea
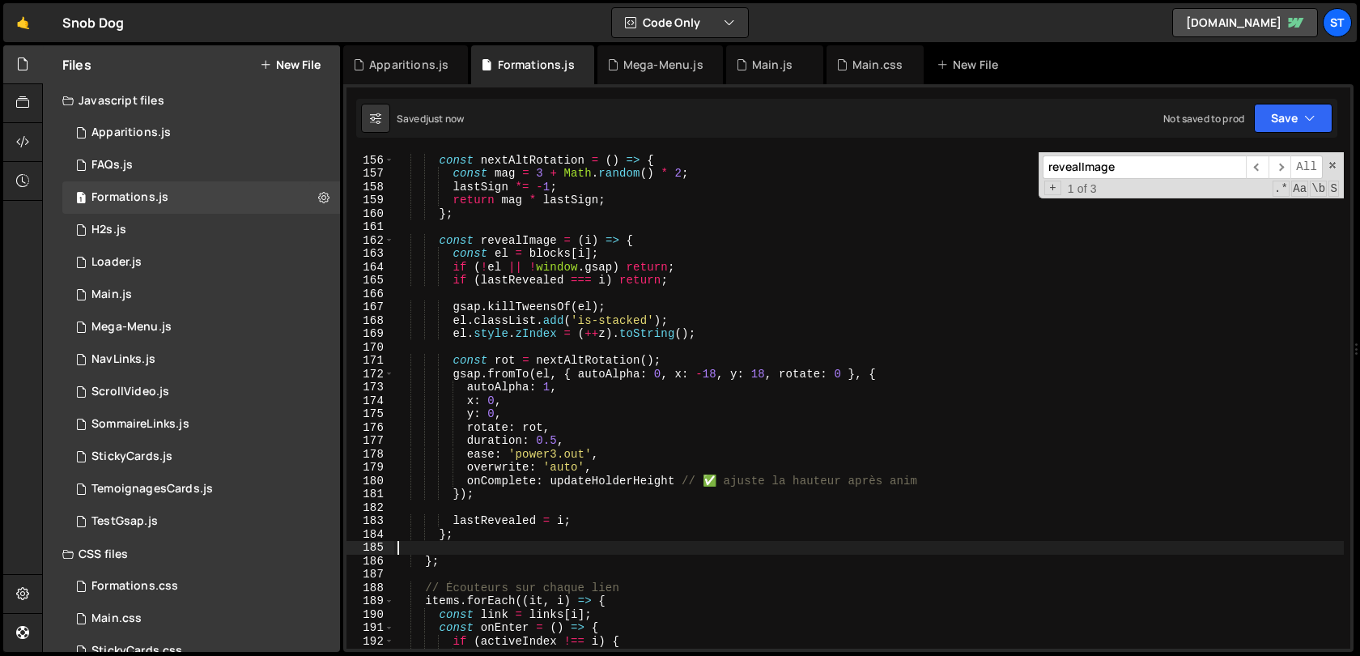
click at [571, 312] on div "// Rotation aléatoire const nextAltRotation = ( ) => { const mag = 3 + Math . r…" at bounding box center [868, 401] width 949 height 523
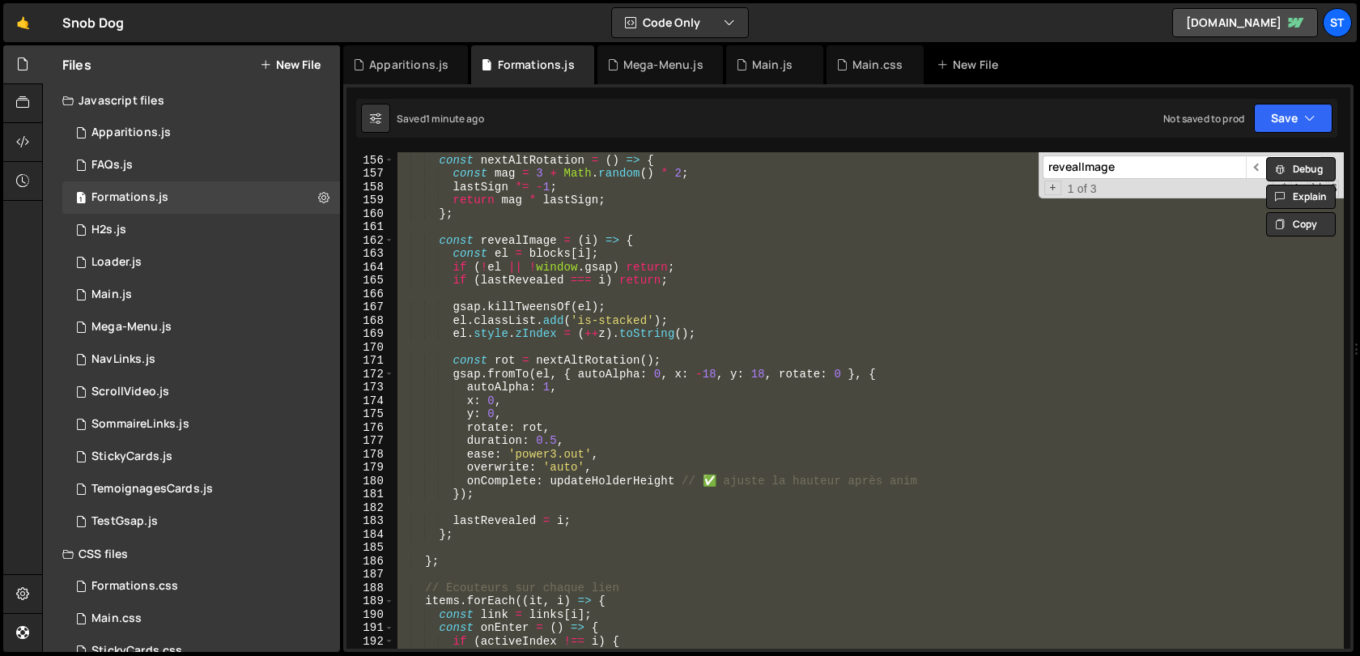
click at [588, 310] on div "// Rotation aléatoire const nextAltRotation = ( ) => { const mag = 3 + Math . r…" at bounding box center [868, 400] width 949 height 496
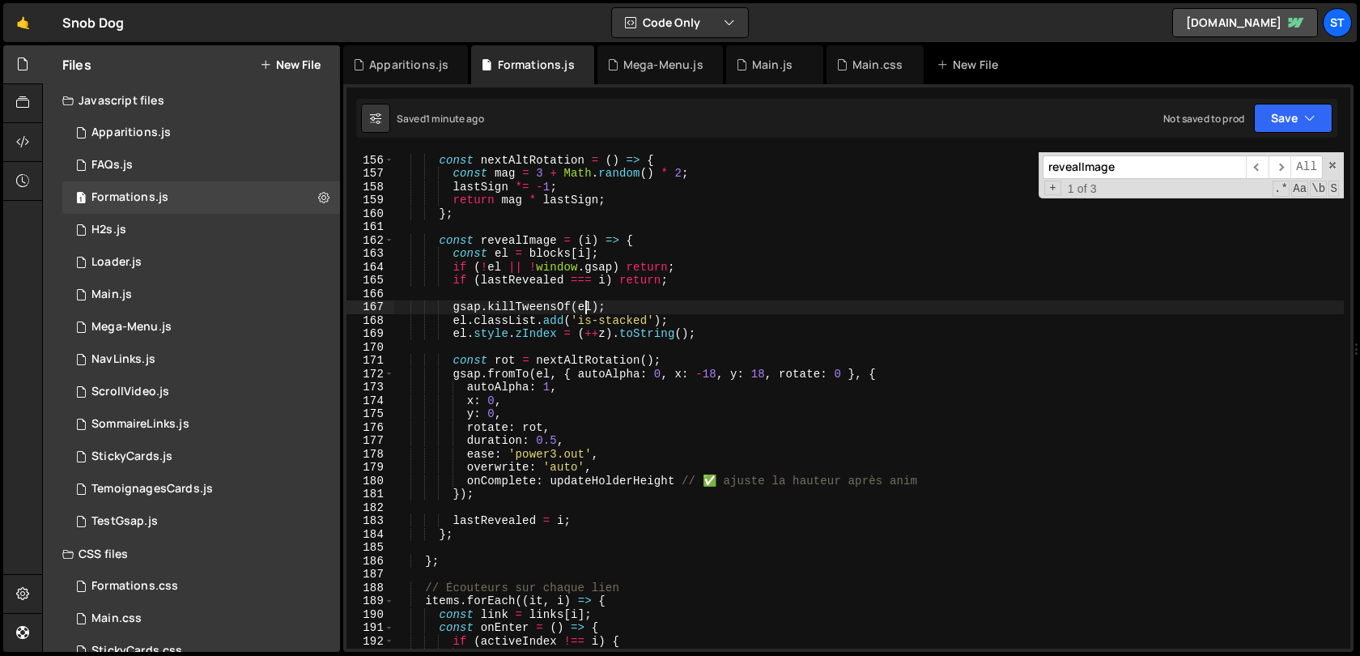
type textarea "})();"
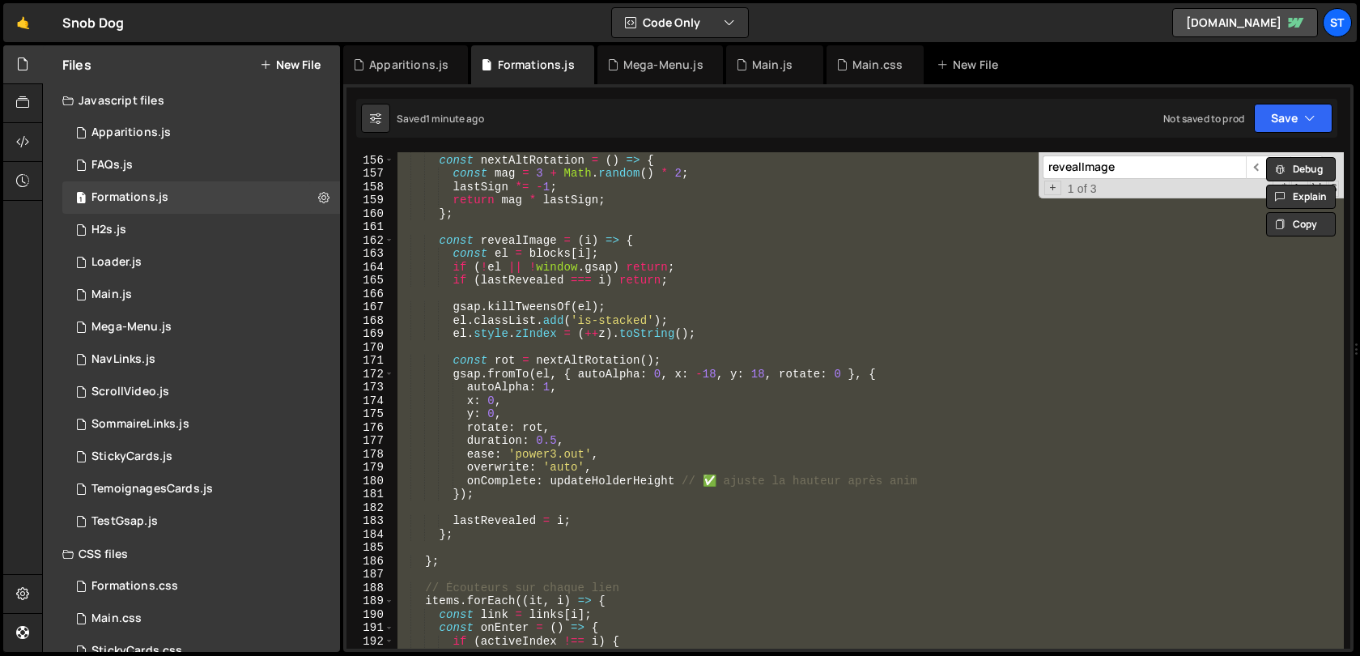
paste textarea
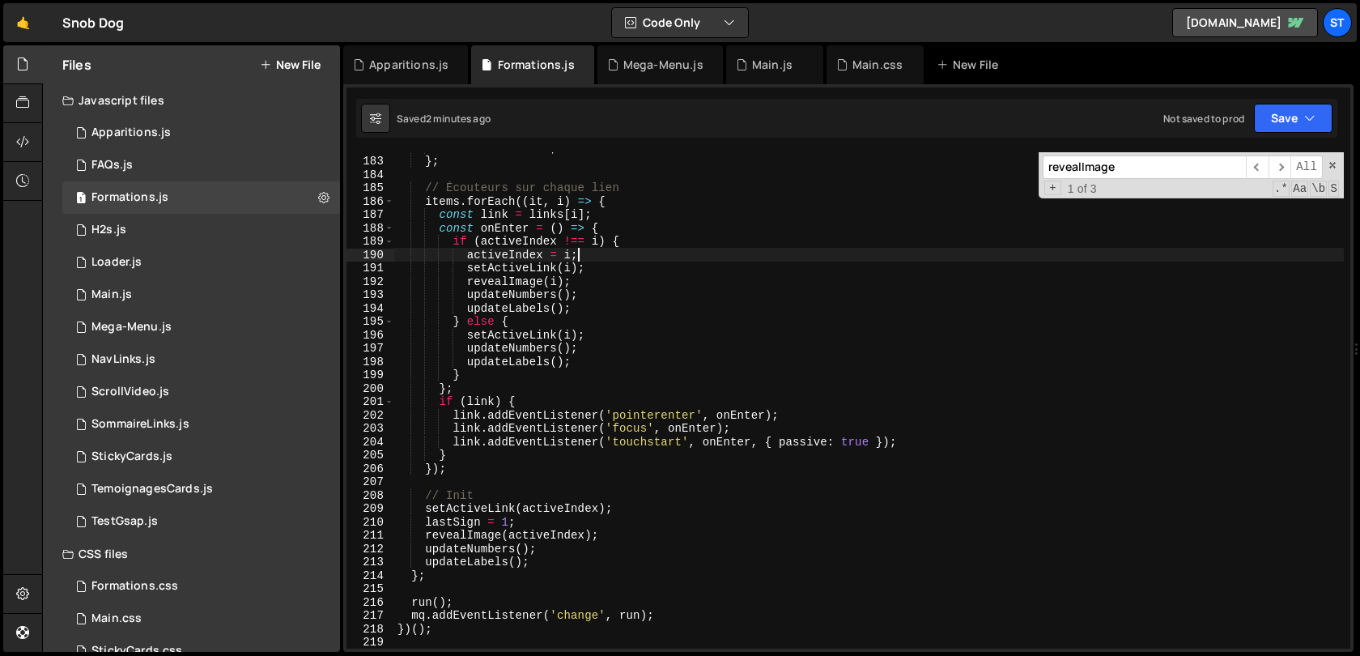
click at [643, 257] on div "lastRevealed = i ; } ; // Écouteurs sur chaque lien items . forEach (( it , i )…" at bounding box center [868, 402] width 949 height 523
type textarea "})();"
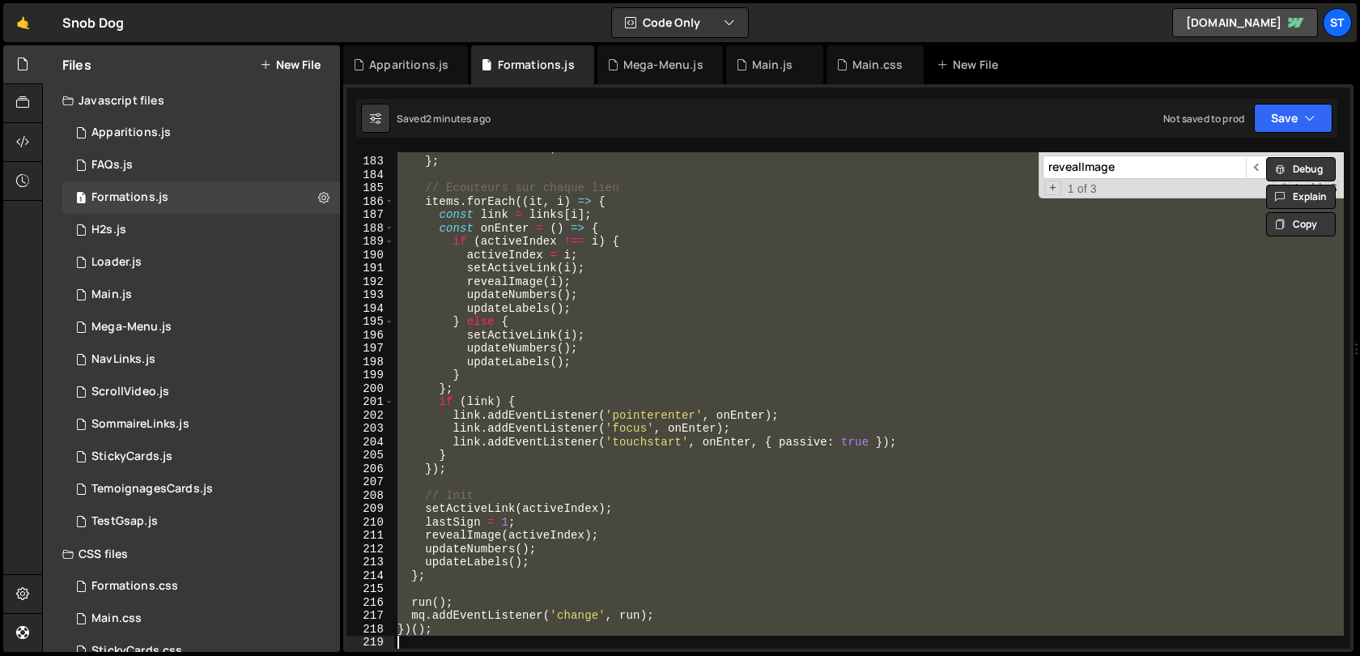
paste textarea
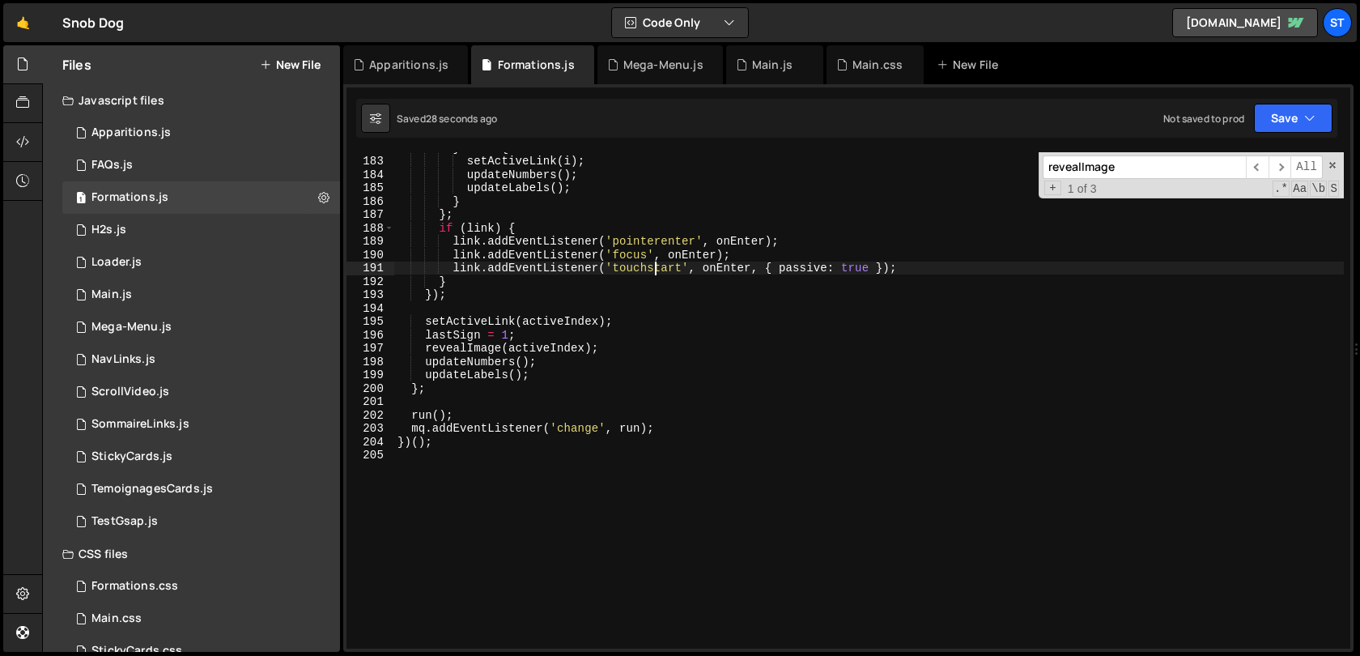
click at [656, 265] on div "} else { setActiveLink ( i ) ; updateNumbers ( ) ; updateLabels ( ) ; } } ; if …" at bounding box center [868, 402] width 949 height 523
type textarea "})();"
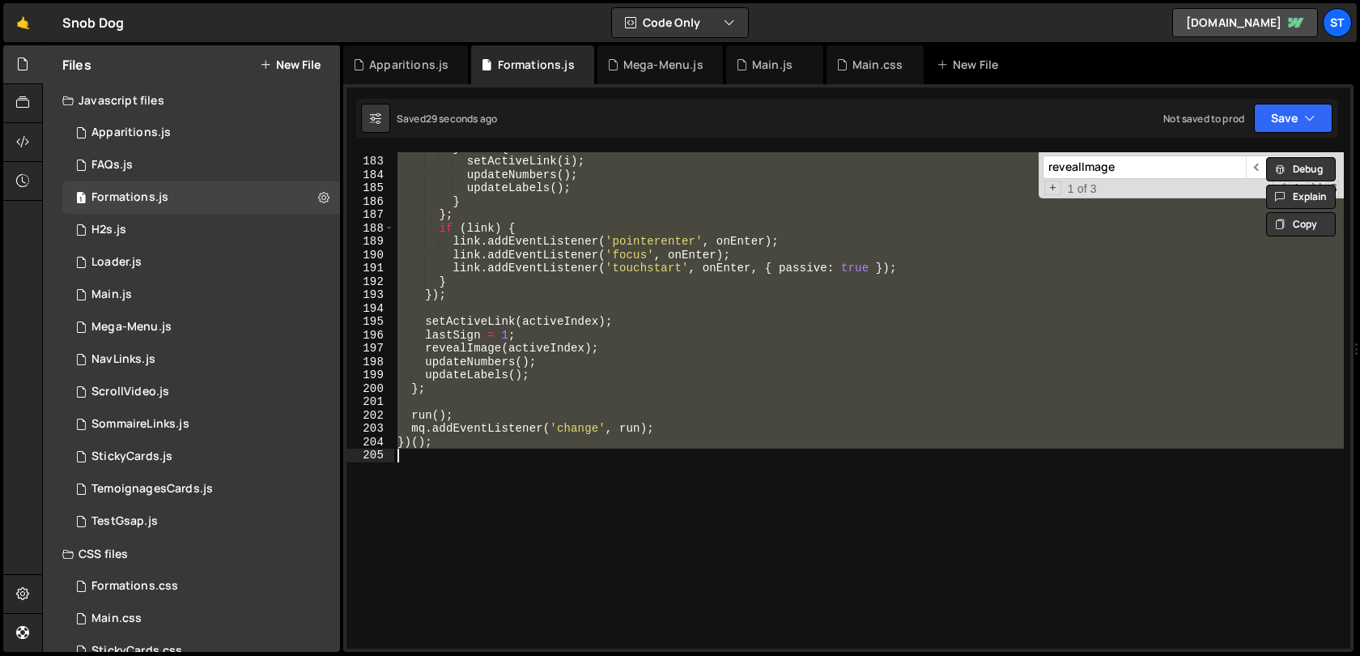
paste textarea
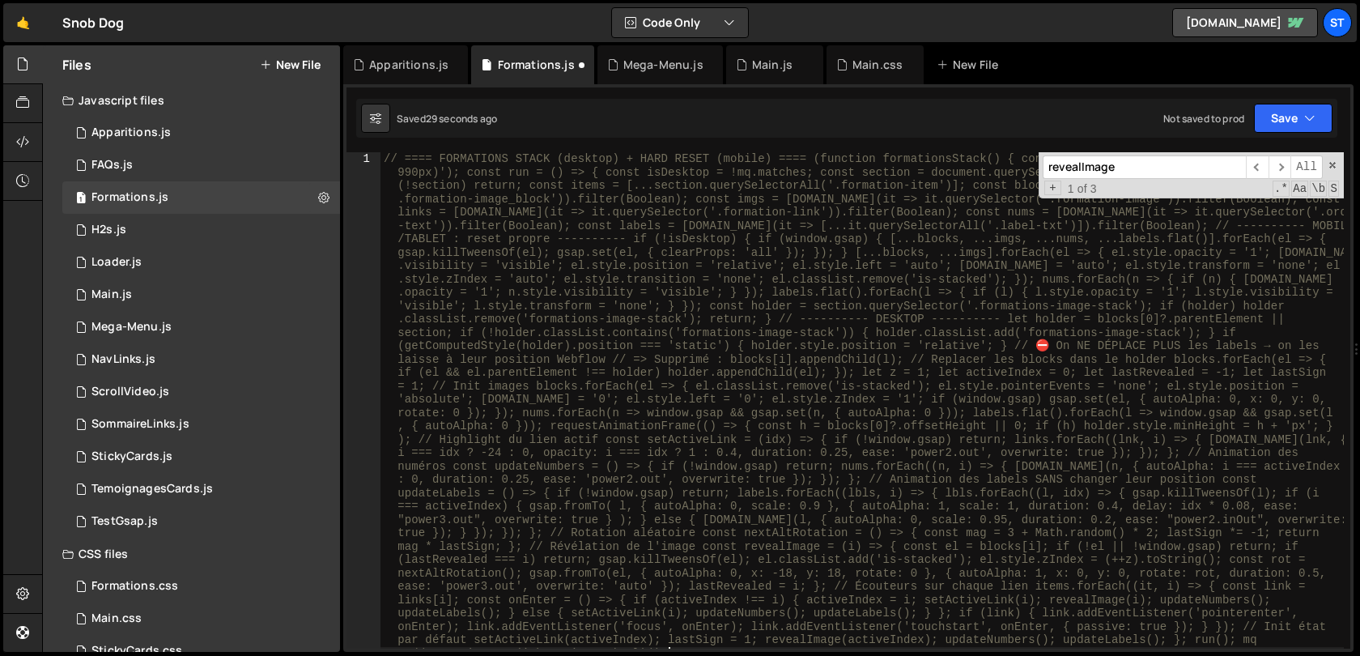
scroll to position [0, 0]
click at [1336, 167] on span at bounding box center [1332, 164] width 11 height 11
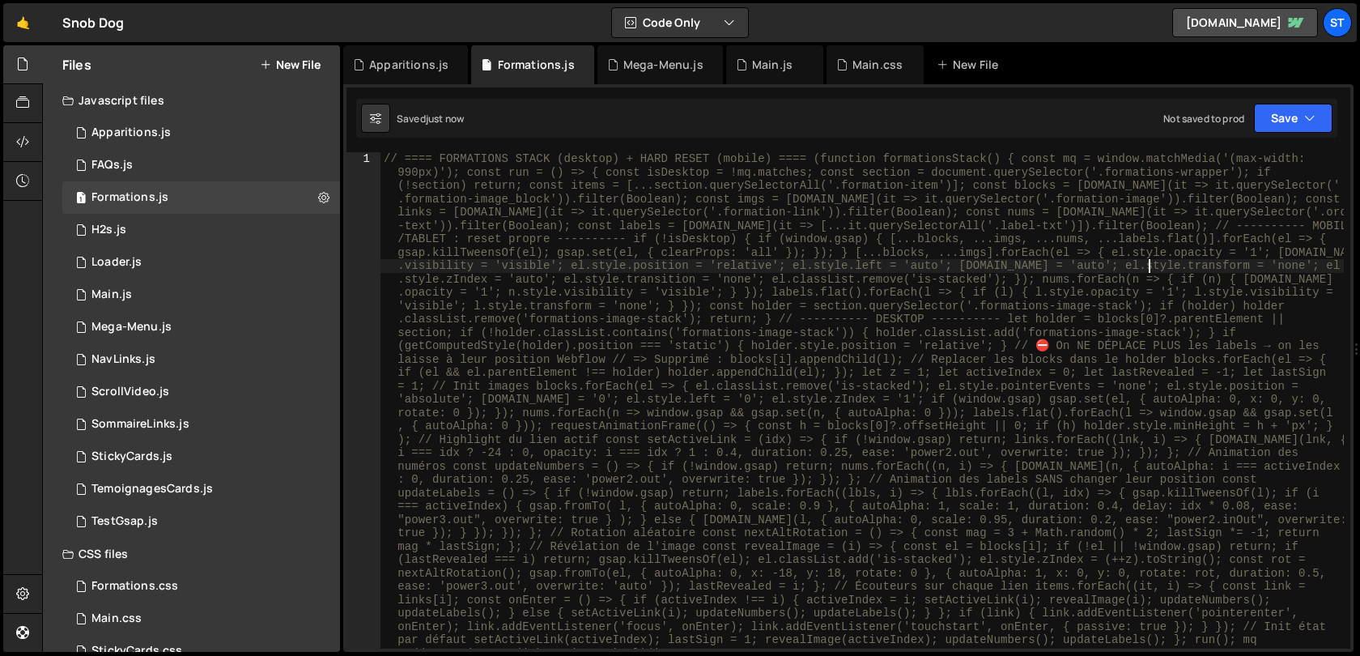
click at [1147, 265] on div "// ==== FORMATIONS STACK (desktop) + HARD RESET (mobile) ==== (function formati…" at bounding box center [861, 660] width 963 height 1017
click at [611, 225] on div "// ==== FORMATIONS STACK (desktop) + HARD RESET (mobile) ==== (function formati…" at bounding box center [861, 660] width 963 height 1017
paste textarea "(function formationsStack() { const mq = window.matchMedia('(max-width: 990px)'…"
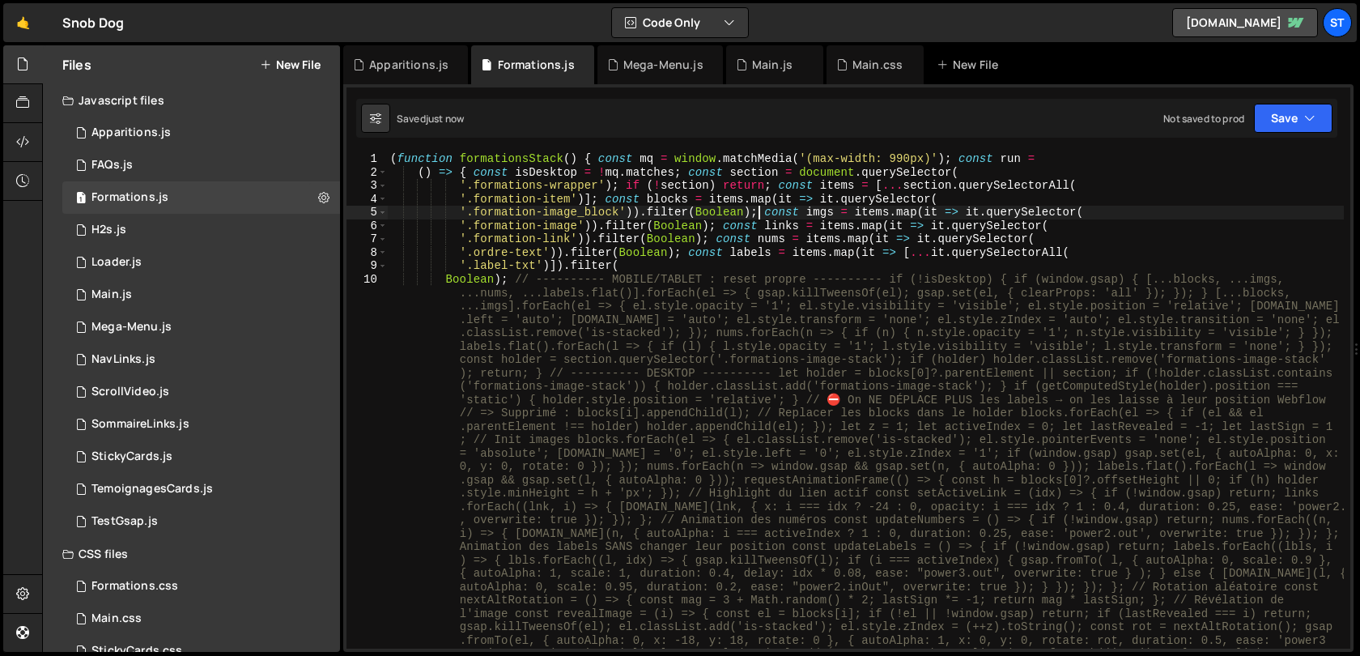
click at [756, 215] on div "( function formationsStack ( ) { const mq = window . matchMedia ( '(max-width: …" at bounding box center [865, 634] width 957 height 964
type textarea "'.formation-image_block')).filter(Boolean); const imgs = items.map(it => it.que…"
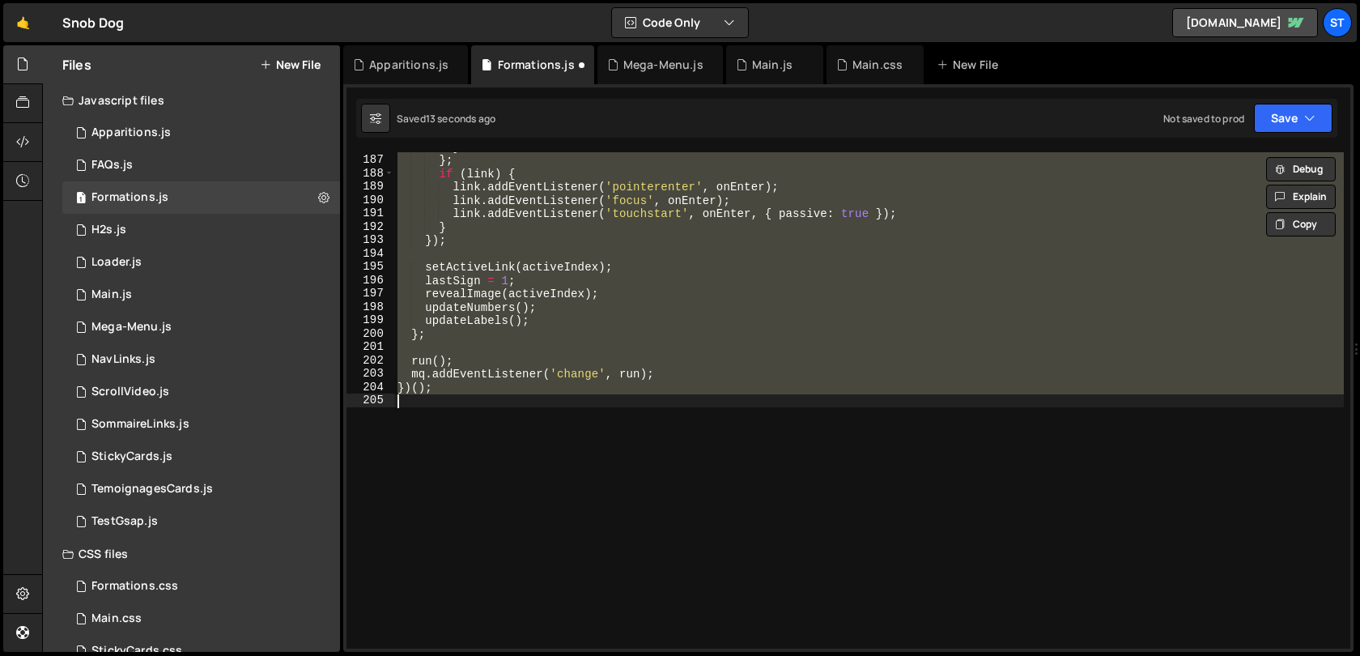
scroll to position [2483, 0]
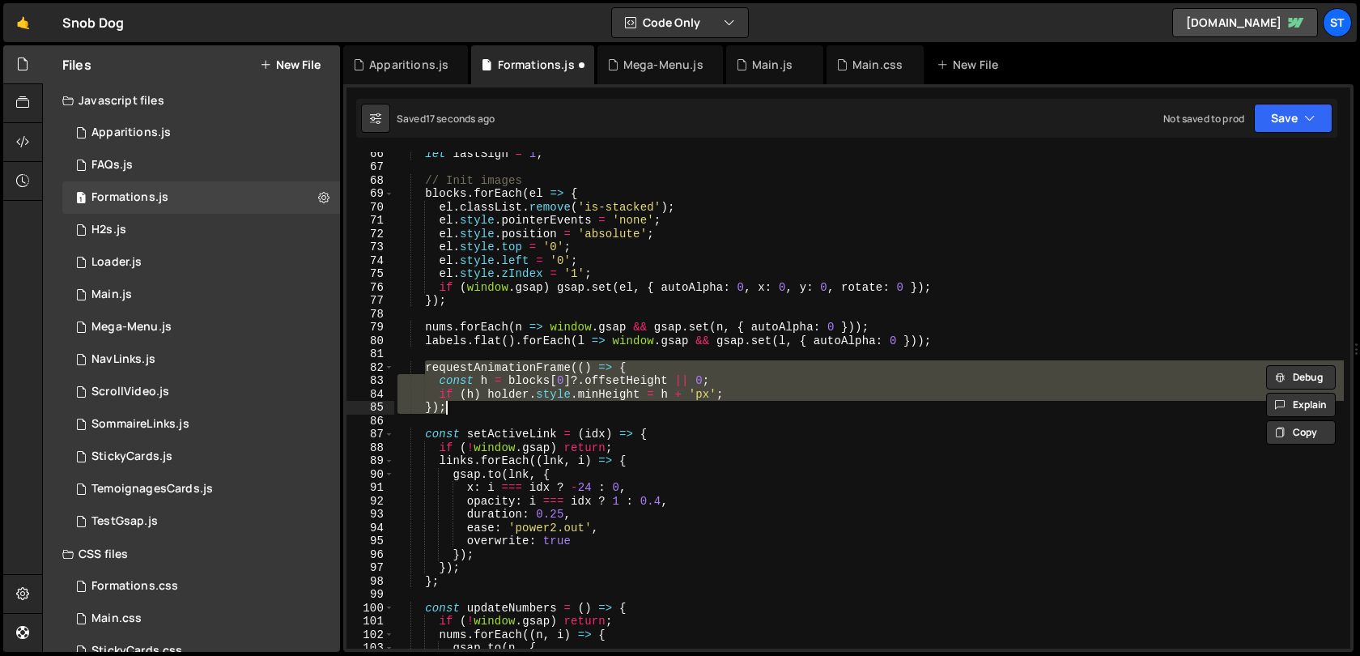
type textarea "})();"
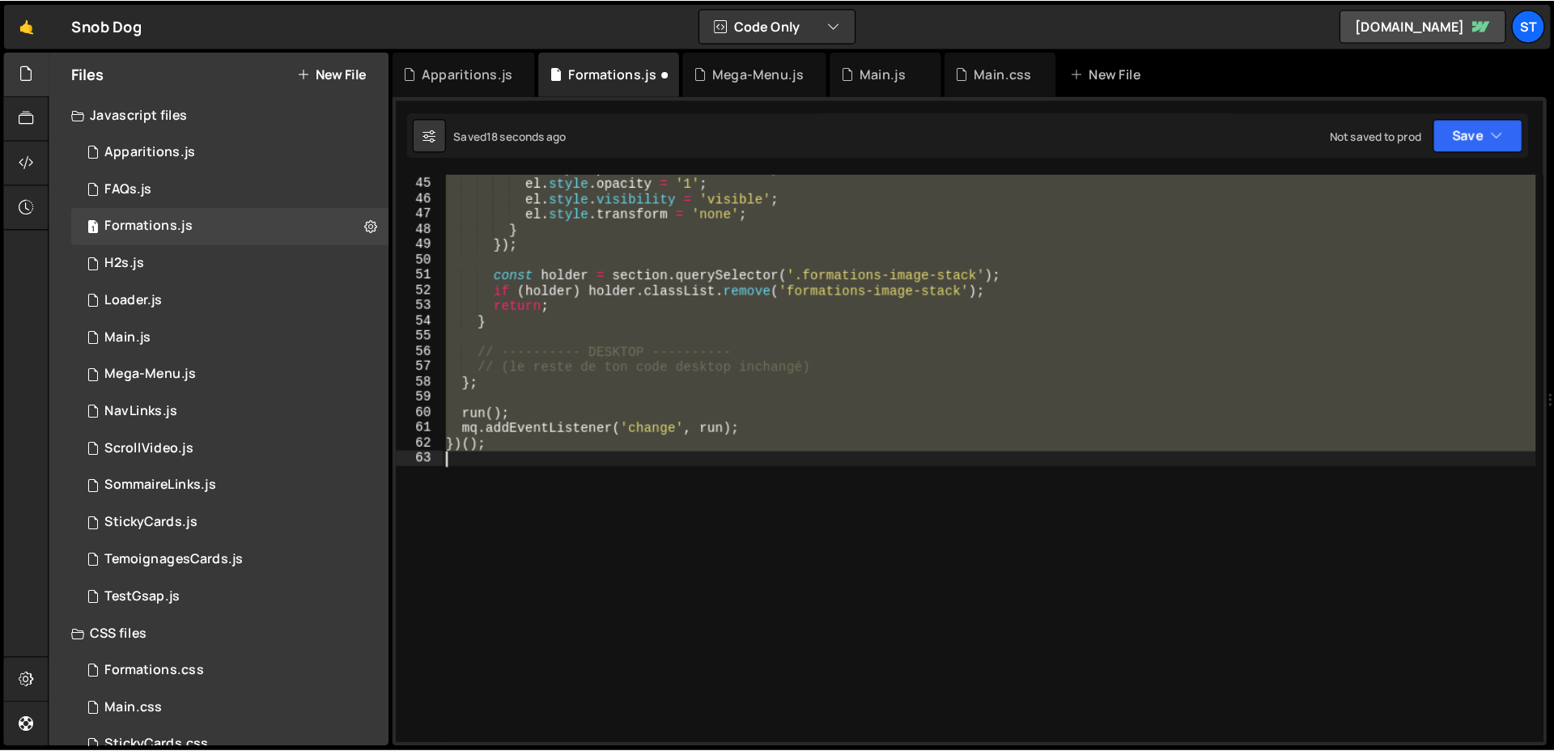
scroll to position [2737, 0]
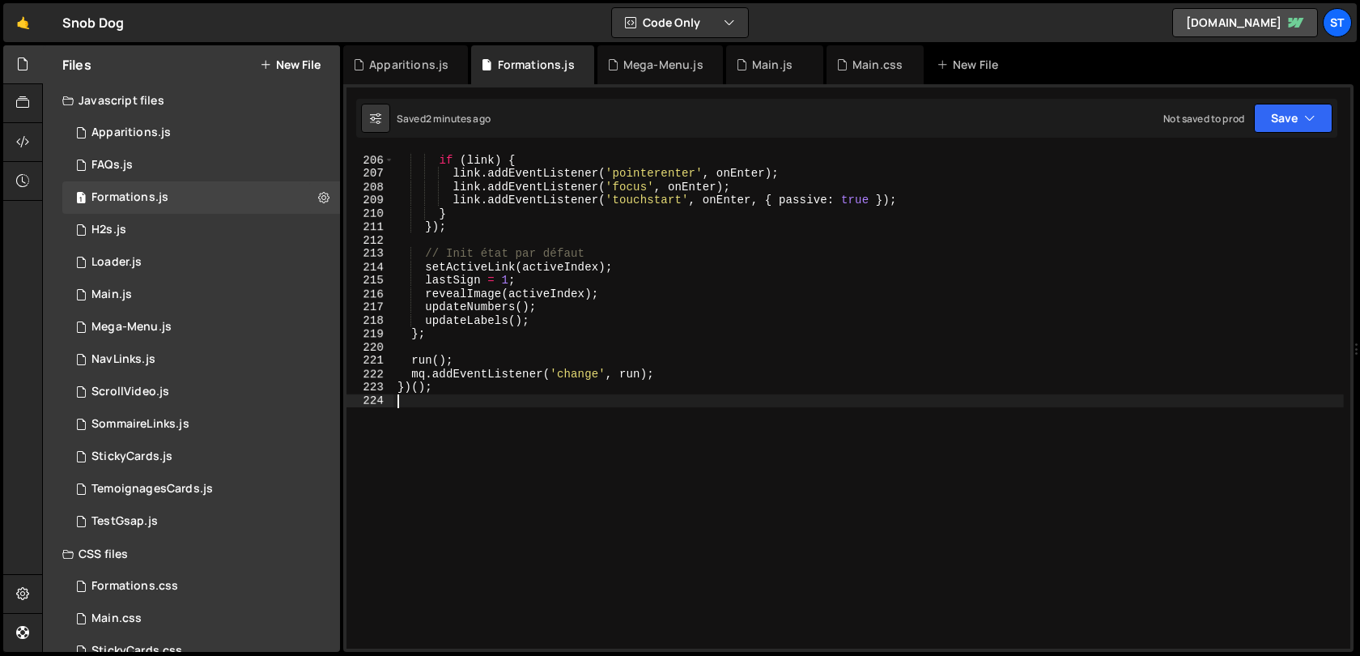
click at [669, 275] on div "} ; if ( link ) { link . addEventListener ( 'pointerenter' , onEnter ) ; link .…" at bounding box center [868, 401] width 949 height 523
type textarea "lastSign = 1;"
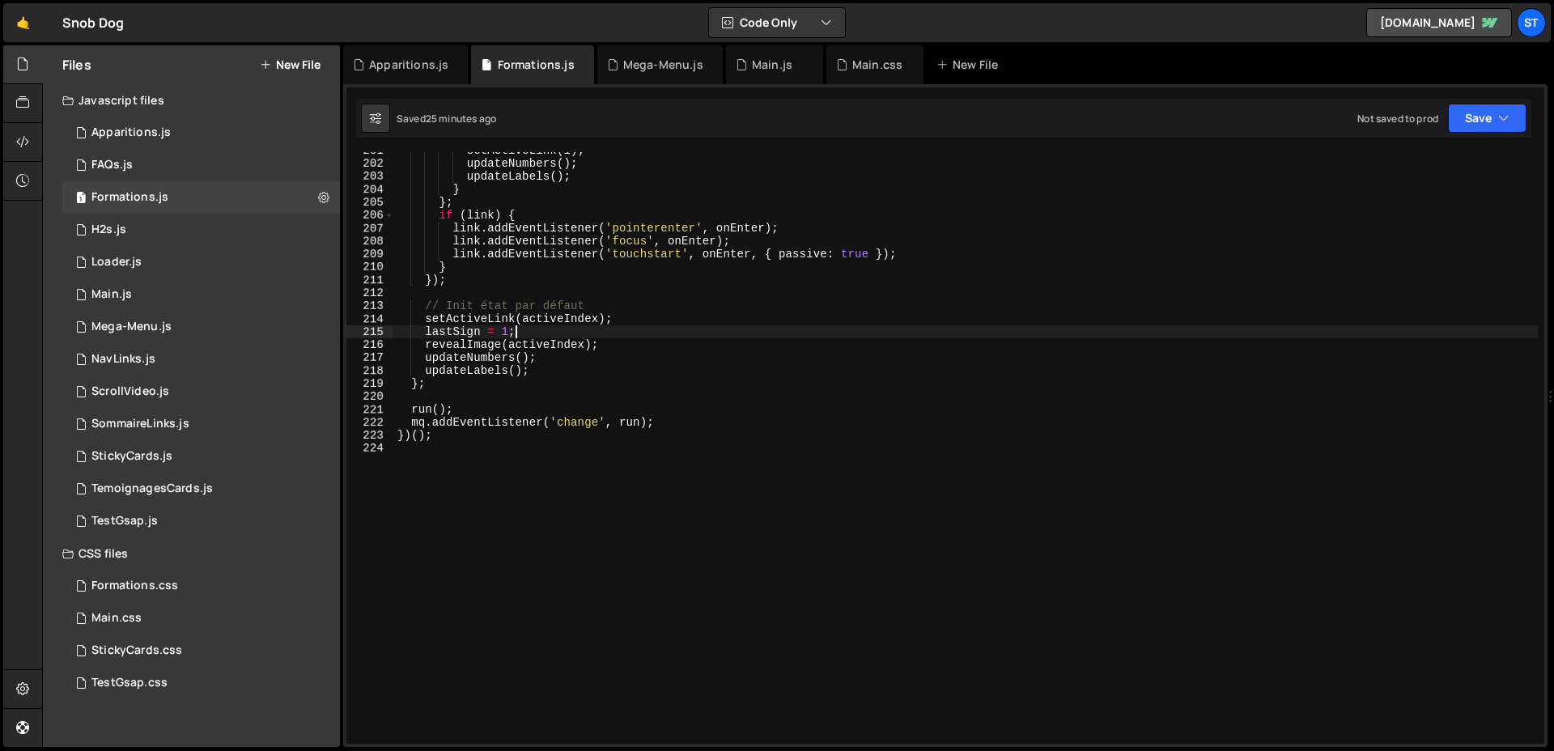
scroll to position [2599, 0]
